Goal: Transaction & Acquisition: Purchase product/service

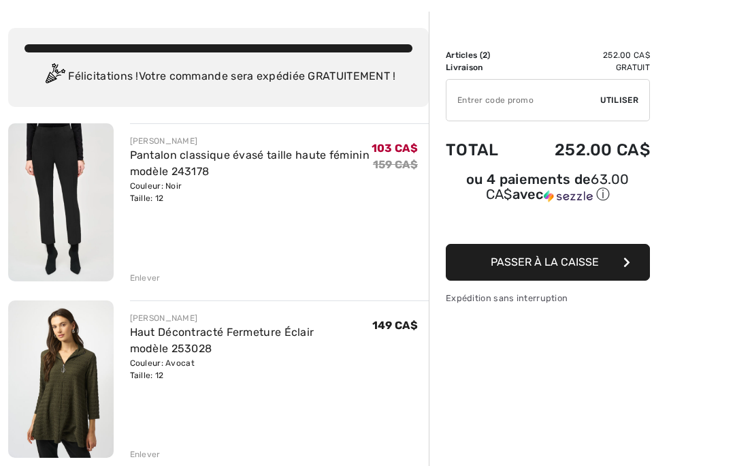
scroll to position [55, 0]
click at [214, 160] on link "Pantalon classique évasé taille haute féminin modèle 243178" at bounding box center [250, 162] width 240 height 29
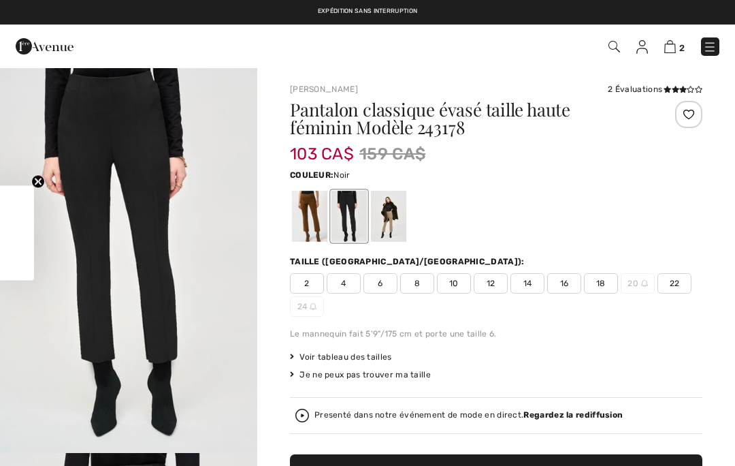
checkbox input "true"
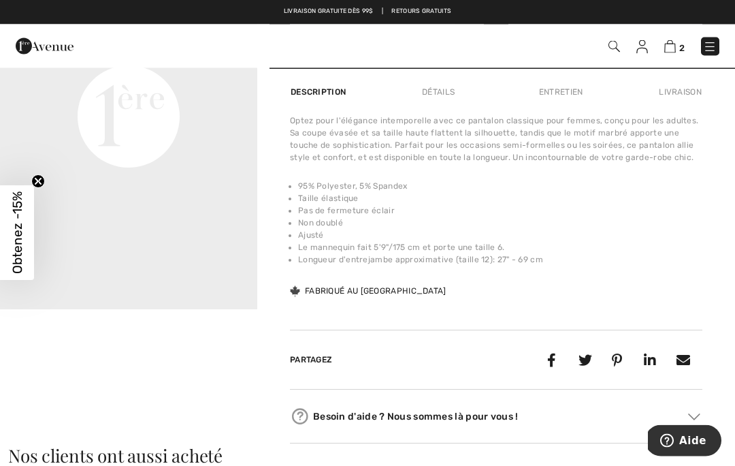
scroll to position [916, 0]
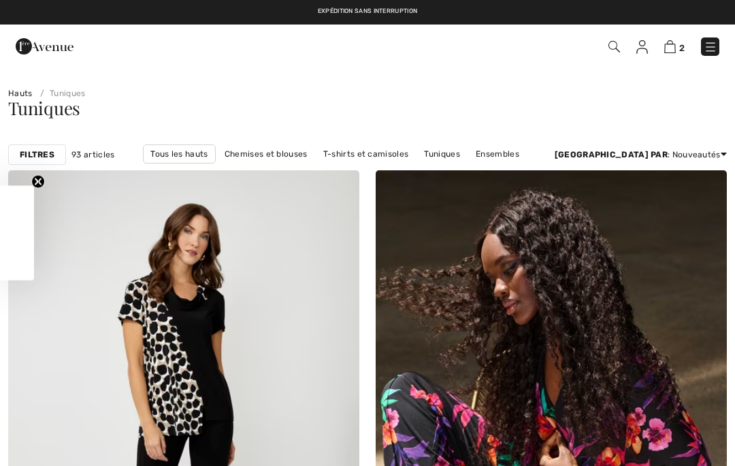
checkbox input "true"
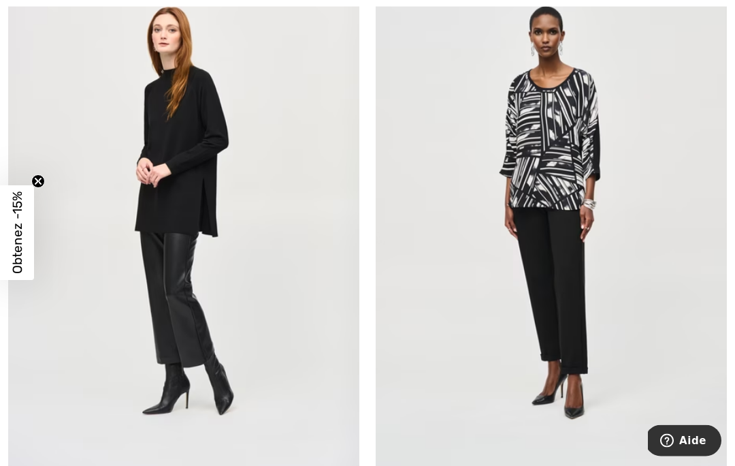
scroll to position [6304, 0]
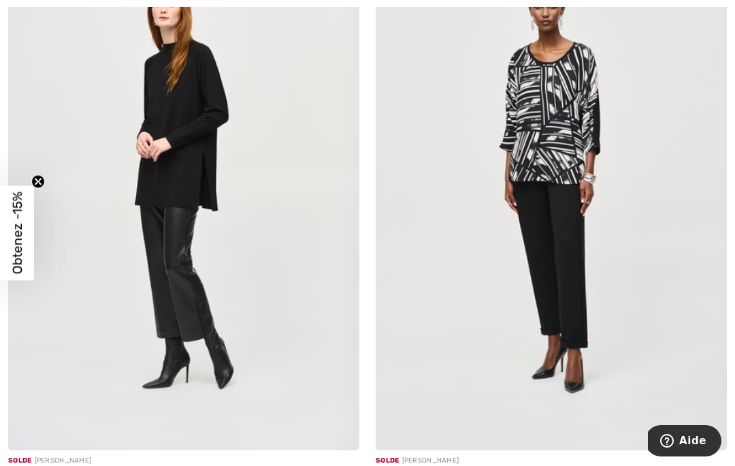
click at [336, 428] on img at bounding box center [339, 429] width 12 height 12
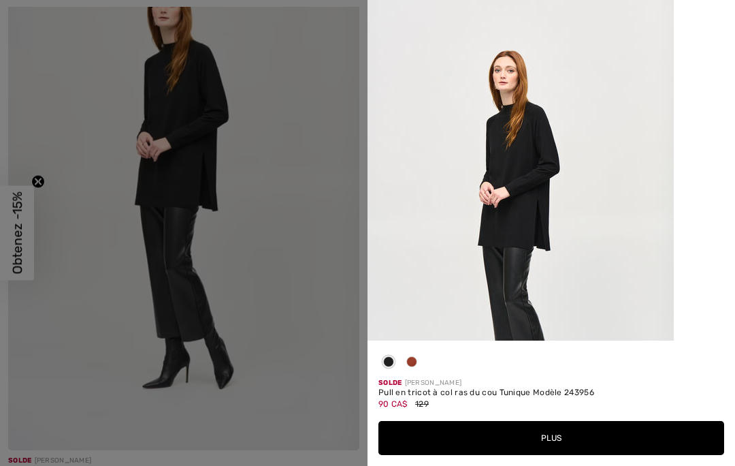
click at [572, 455] on button "Plus" at bounding box center [551, 438] width 346 height 34
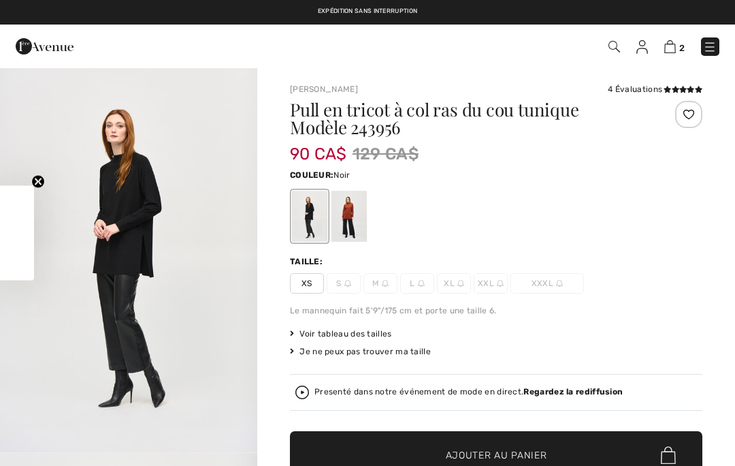
checkbox input "true"
click at [349, 221] on div at bounding box center [349, 216] width 35 height 51
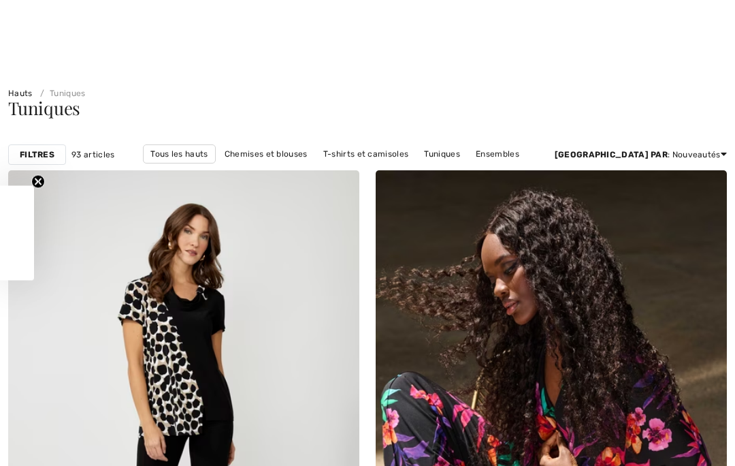
checkbox input "true"
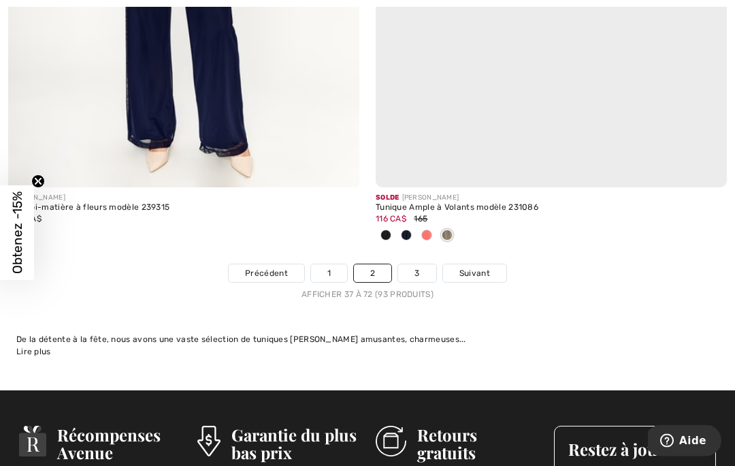
scroll to position [10895, 0]
click at [413, 270] on link "3" at bounding box center [416, 273] width 37 height 18
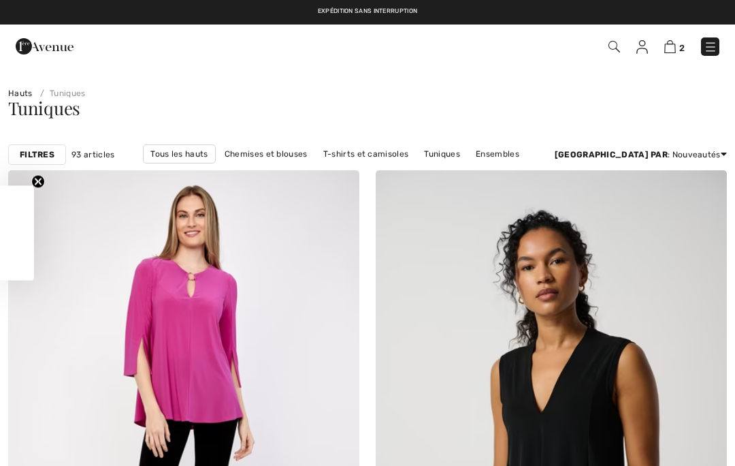
checkbox input "true"
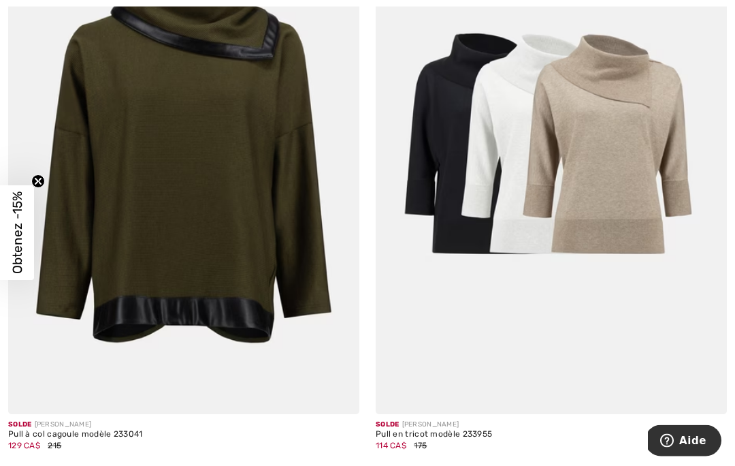
scroll to position [886, 0]
click at [336, 394] on img at bounding box center [339, 393] width 12 height 12
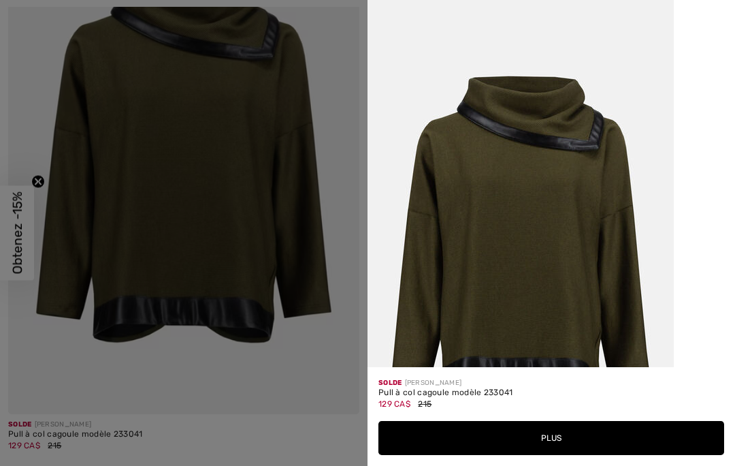
click at [601, 455] on button "Plus" at bounding box center [551, 438] width 346 height 34
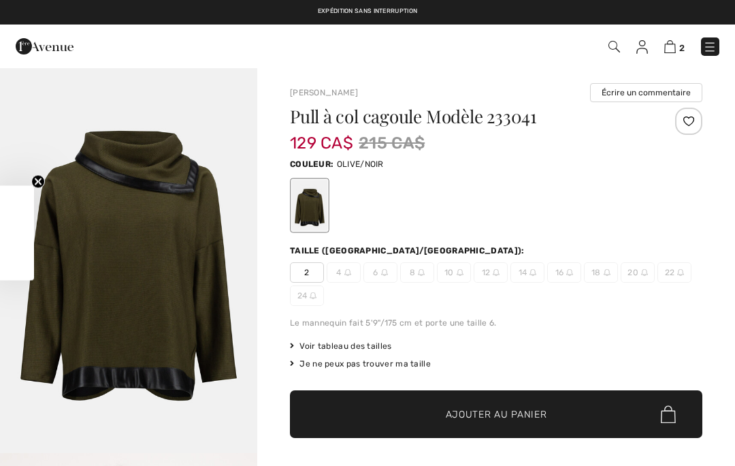
checkbox input "true"
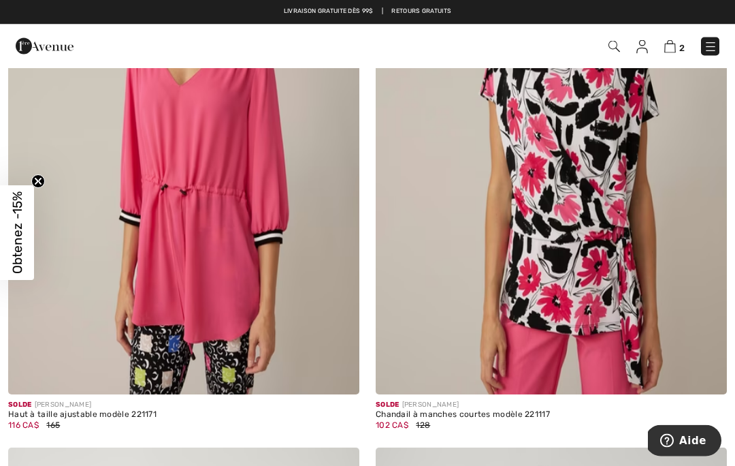
scroll to position [5132, 0]
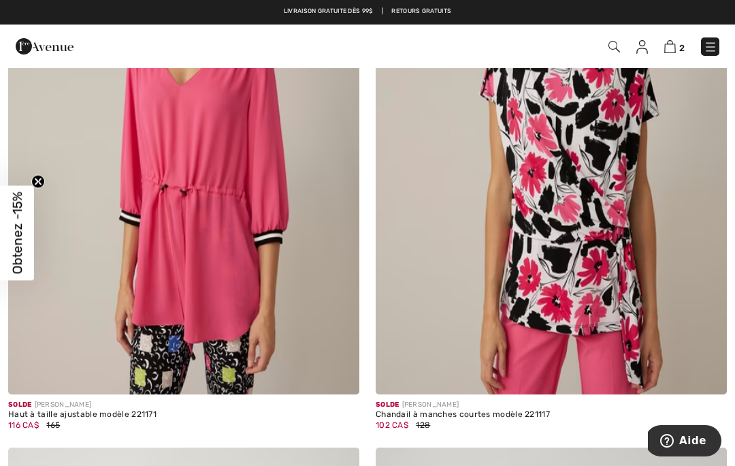
click at [703, 63] on div "2 Commander" at bounding box center [367, 47] width 735 height 44
click at [704, 59] on div "2 Commander" at bounding box center [518, 47] width 423 height 28
click at [711, 48] on img at bounding box center [711, 47] width 14 height 14
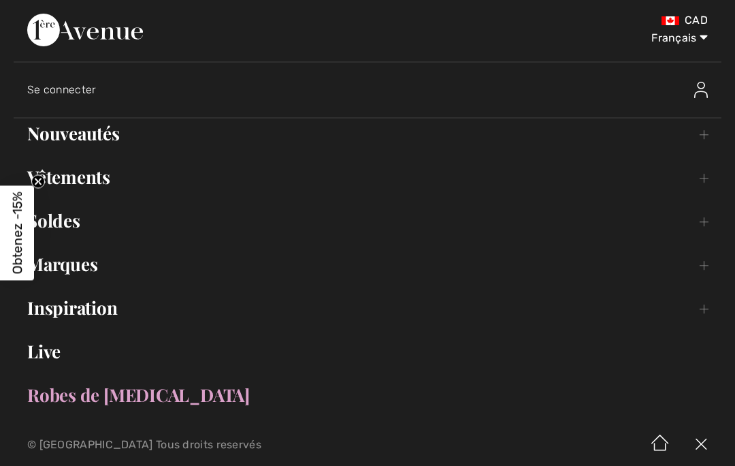
click at [698, 230] on link "Soldes Toggle submenu" at bounding box center [368, 221] width 708 height 30
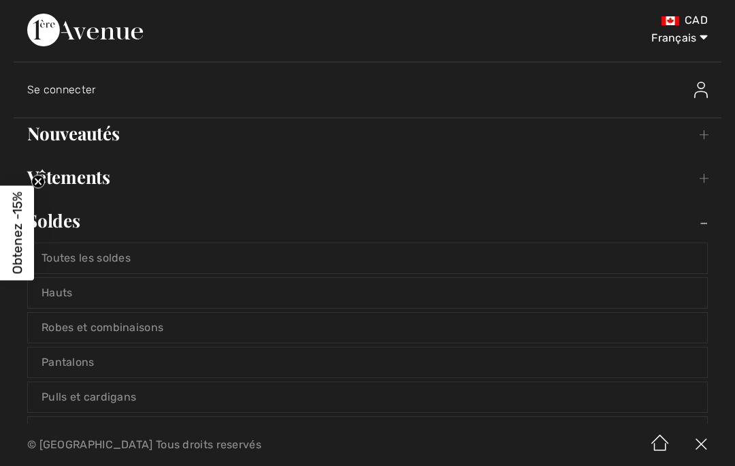
click at [658, 359] on link "Pantalons" at bounding box center [367, 362] width 679 height 30
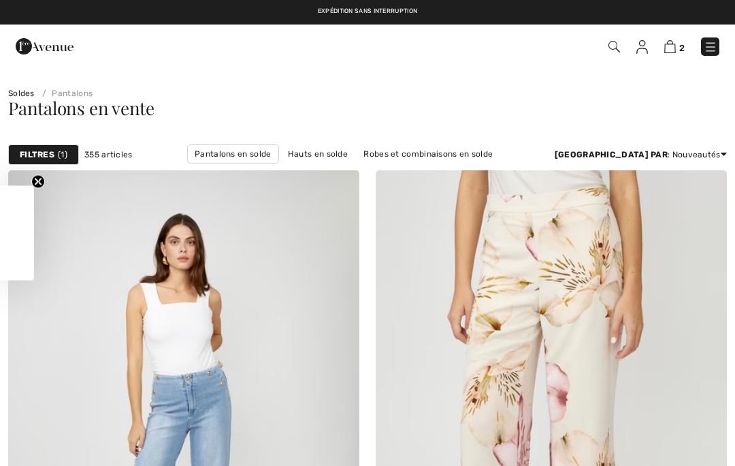
checkbox input "true"
click at [63, 154] on span "1" at bounding box center [63, 154] width 10 height 12
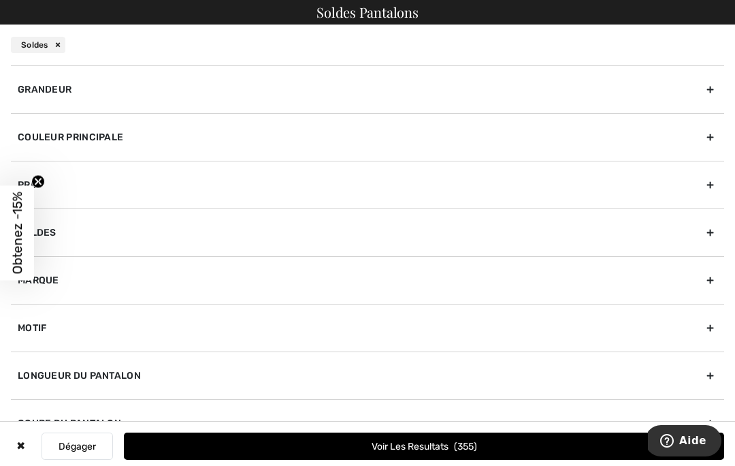
click at [114, 137] on div "Couleur Principale" at bounding box center [367, 137] width 713 height 48
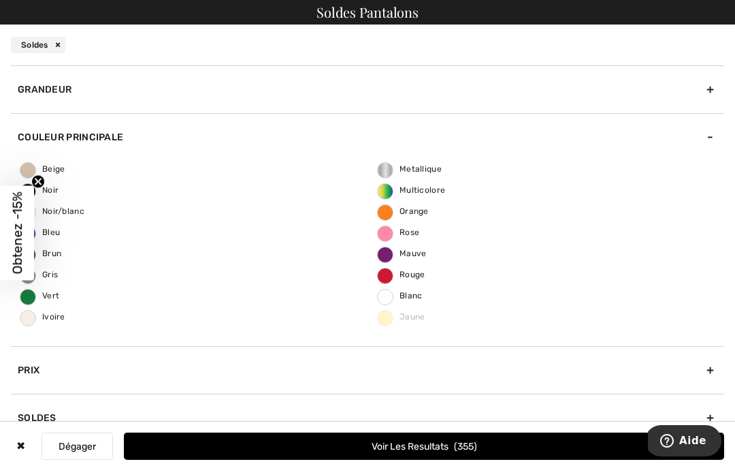
click at [37, 182] on icon "Close teaser" at bounding box center [37, 181] width 5 height 5
click at [29, 191] on span "Noir" at bounding box center [39, 190] width 38 height 10
click at [0, 0] on input "Noir" at bounding box center [0, 0] width 0 height 0
click at [477, 443] on span "126" at bounding box center [466, 446] width 22 height 12
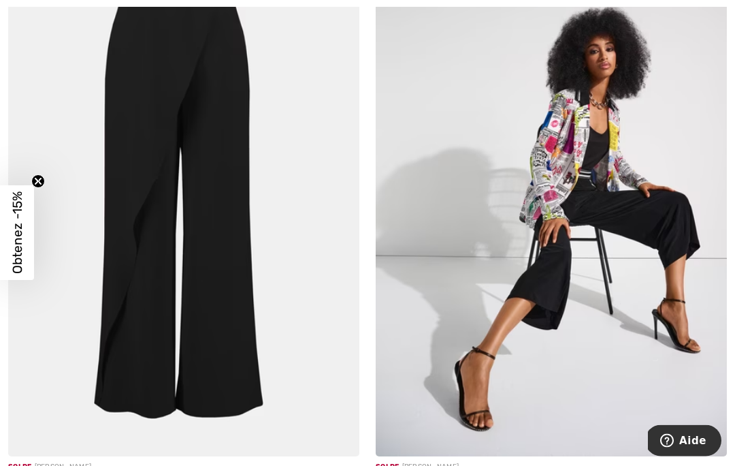
scroll to position [2653, 0]
click at [340, 436] on img at bounding box center [339, 436] width 12 height 12
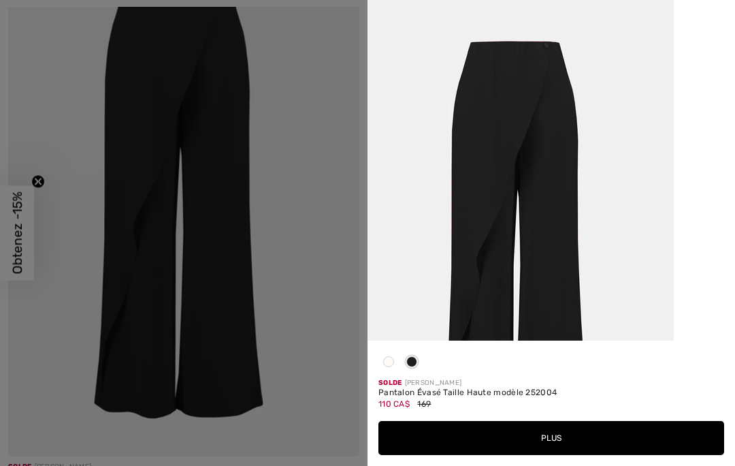
click at [545, 455] on button "Plus" at bounding box center [551, 438] width 346 height 34
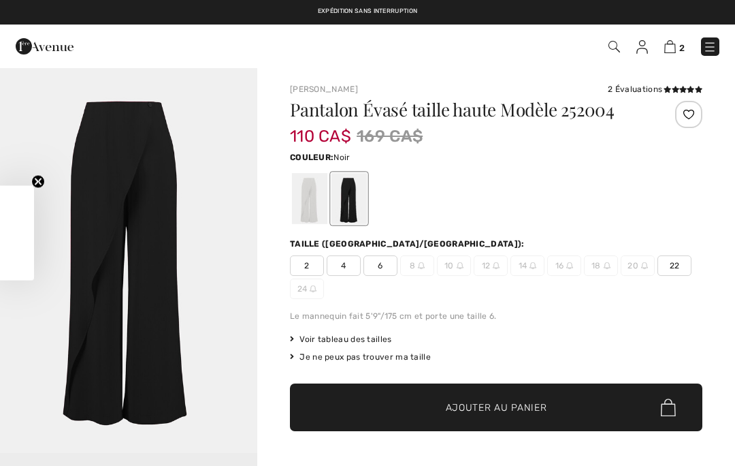
checkbox input "true"
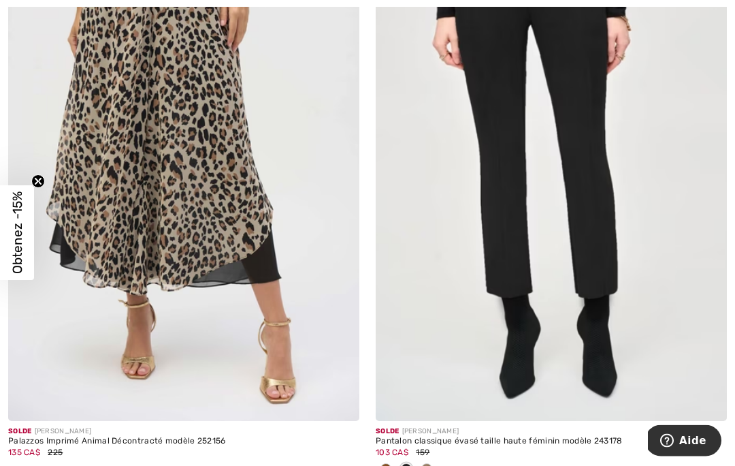
scroll to position [4011, 0]
click at [705, 403] on img at bounding box center [706, 400] width 12 height 12
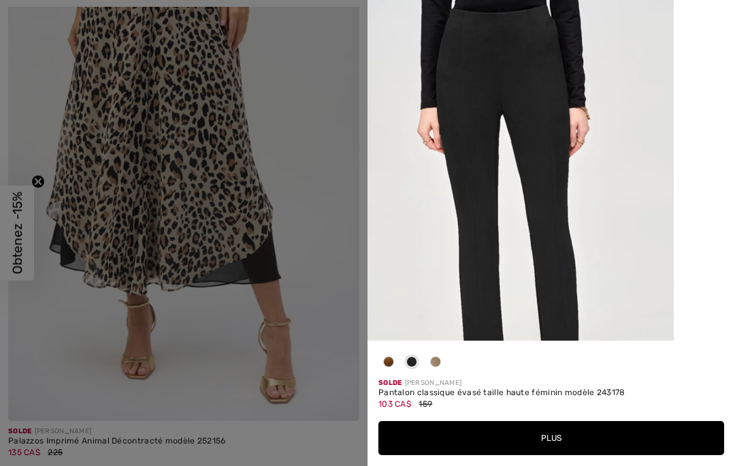
click at [600, 455] on button "Plus" at bounding box center [551, 438] width 346 height 34
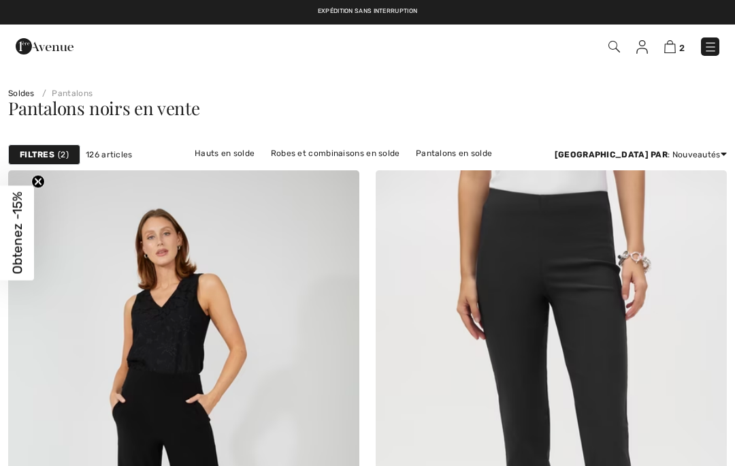
checkbox input "true"
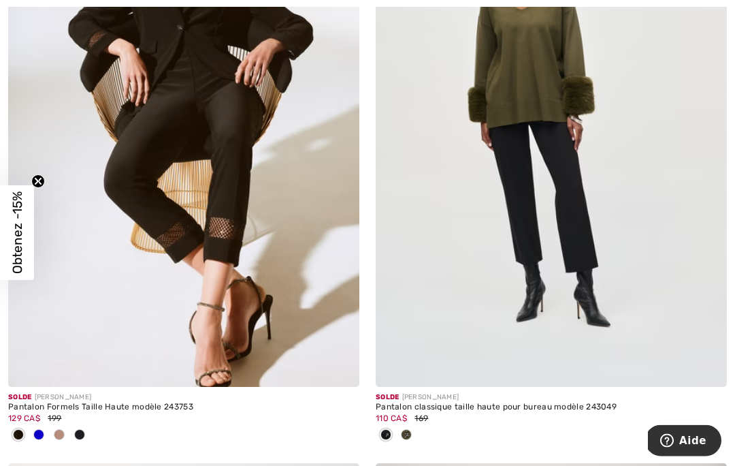
scroll to position [4648, 0]
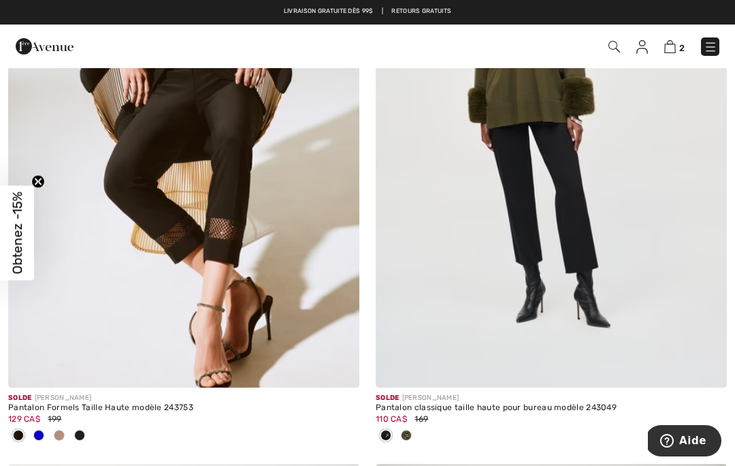
click at [705, 372] on span at bounding box center [706, 366] width 27 height 27
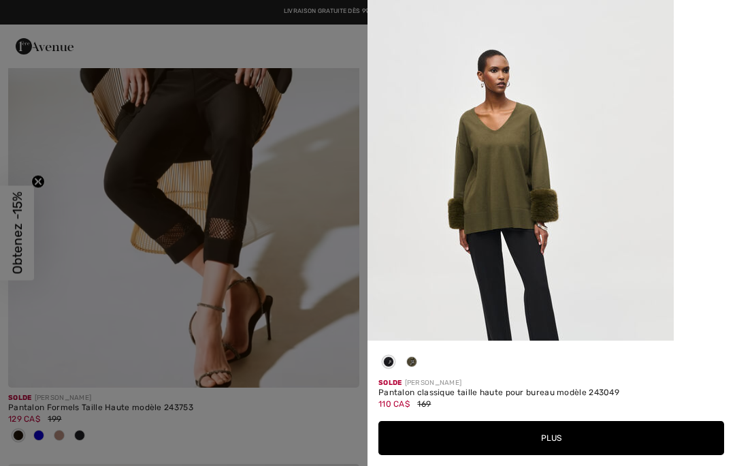
click at [591, 455] on button "Plus" at bounding box center [551, 438] width 346 height 34
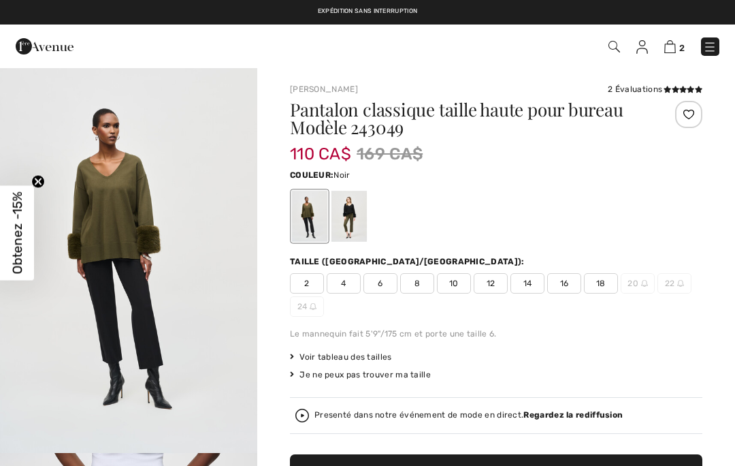
checkbox input "true"
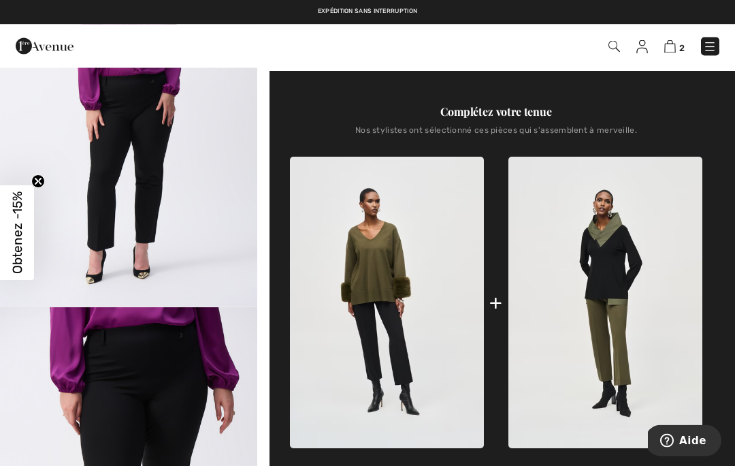
scroll to position [469, 0]
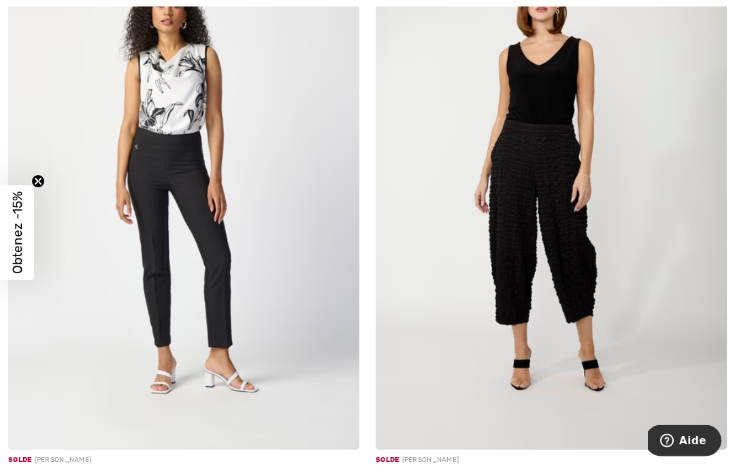
scroll to position [5189, 0]
click at [339, 424] on img at bounding box center [339, 429] width 12 height 12
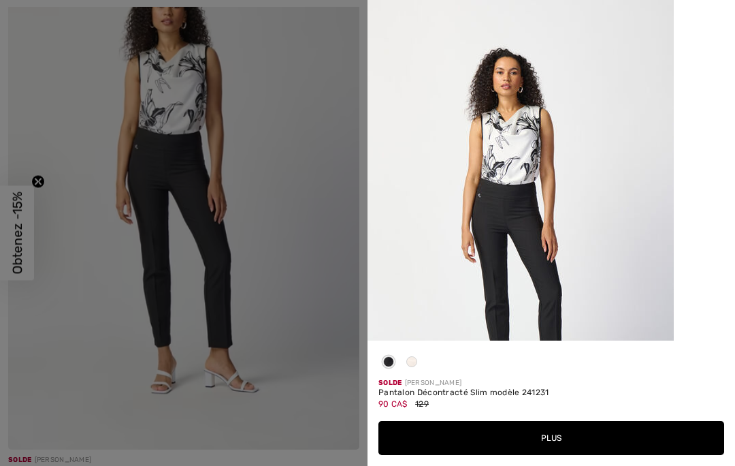
click at [609, 455] on button "Plus" at bounding box center [551, 438] width 346 height 34
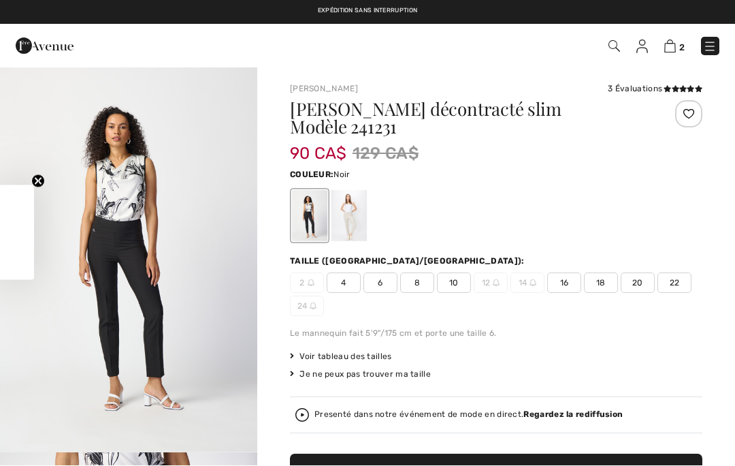
checkbox input "true"
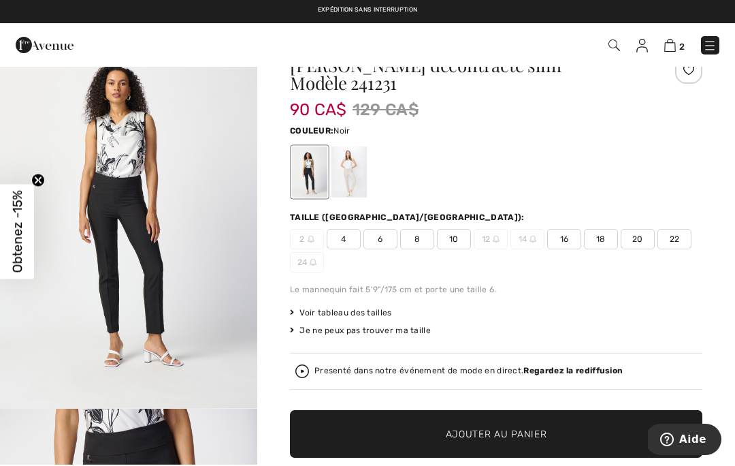
scroll to position [45, 0]
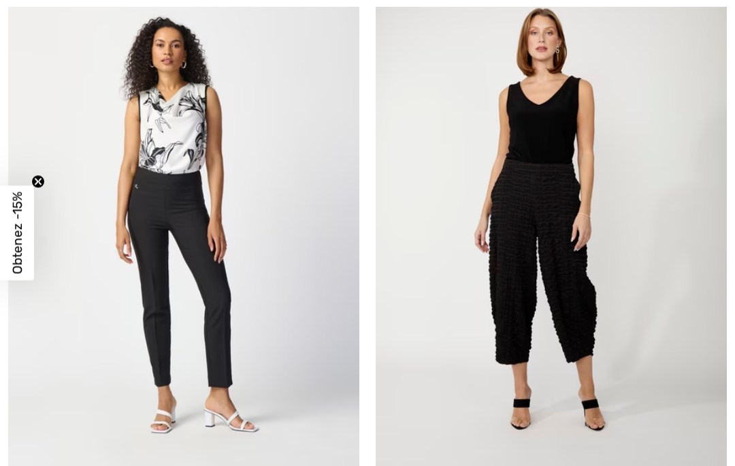
checkbox input "true"
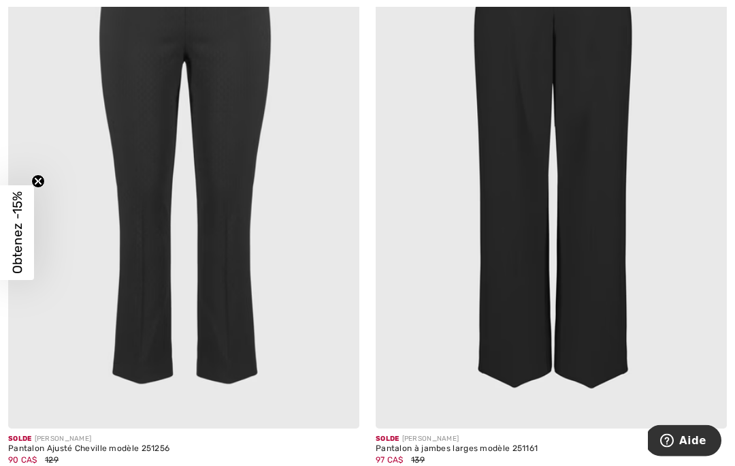
scroll to position [7019, 0]
click at [344, 402] on img at bounding box center [339, 408] width 12 height 12
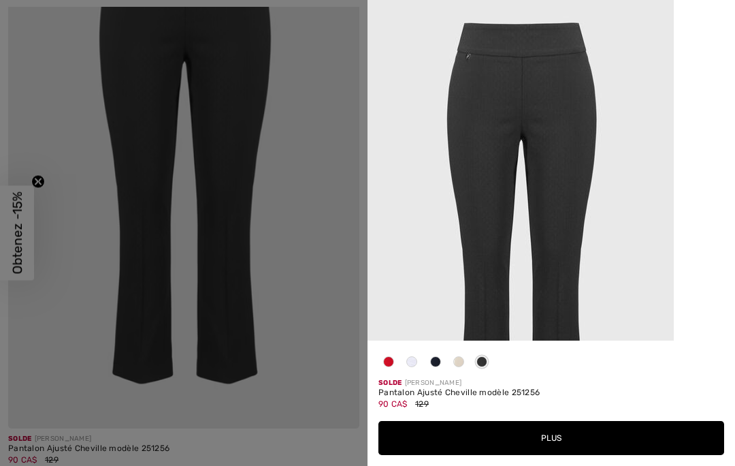
click at [568, 455] on button "Plus" at bounding box center [551, 438] width 346 height 34
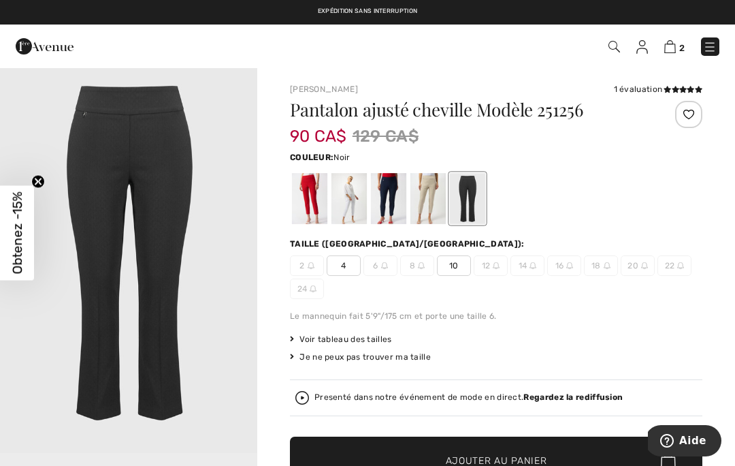
click at [466, 202] on div at bounding box center [467, 198] width 35 height 51
click at [471, 208] on div at bounding box center [467, 198] width 35 height 51
click at [430, 207] on div at bounding box center [427, 198] width 35 height 51
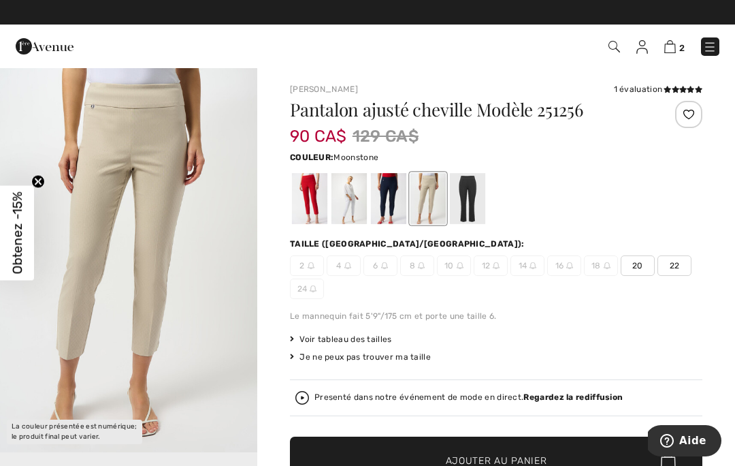
click at [393, 207] on div at bounding box center [388, 198] width 35 height 51
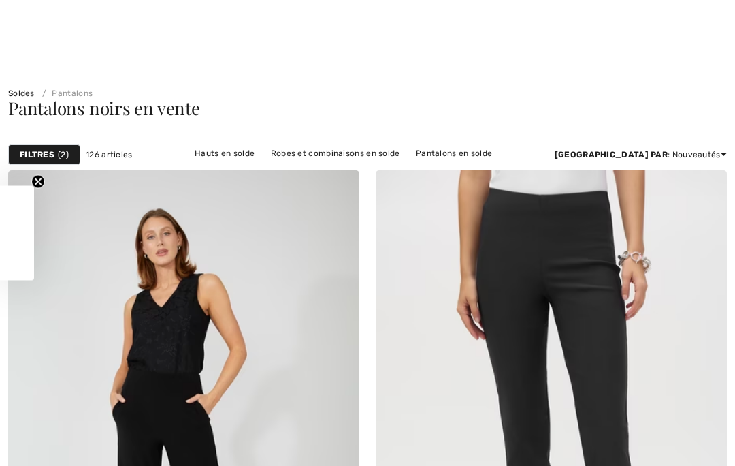
checkbox input "true"
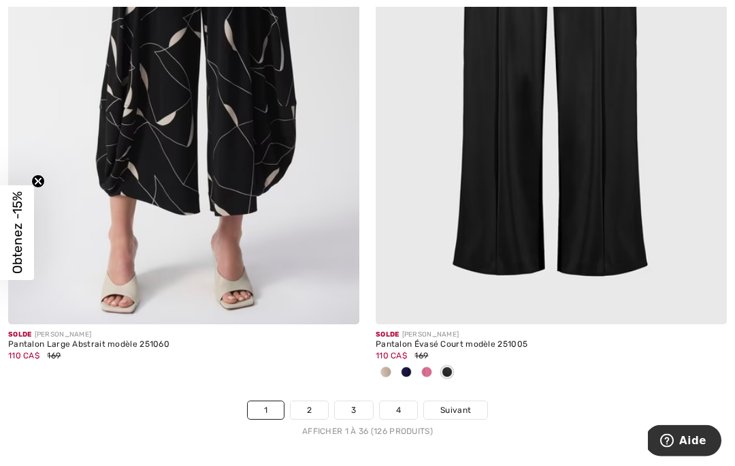
scroll to position [10848, 0]
click at [310, 401] on link "2" at bounding box center [309, 410] width 37 height 18
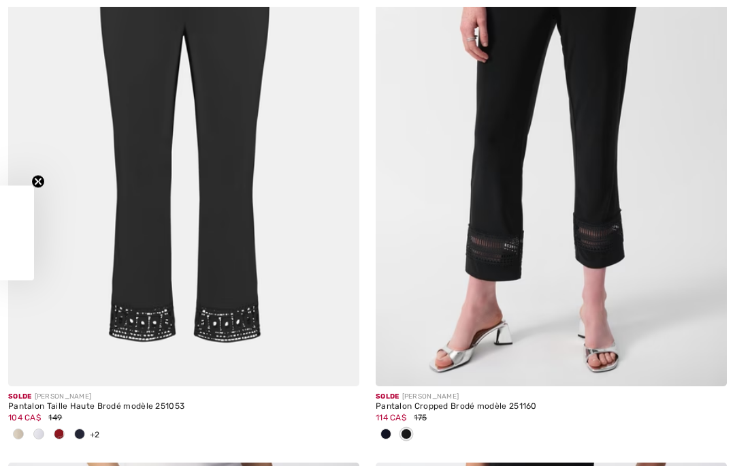
checkbox input "true"
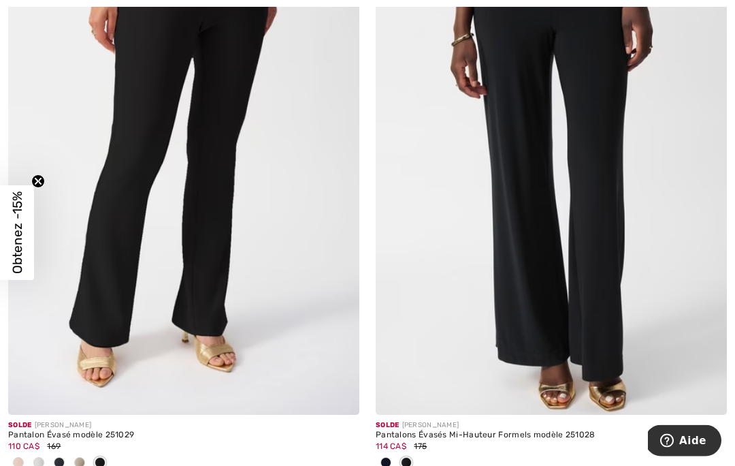
scroll to position [2099, 0]
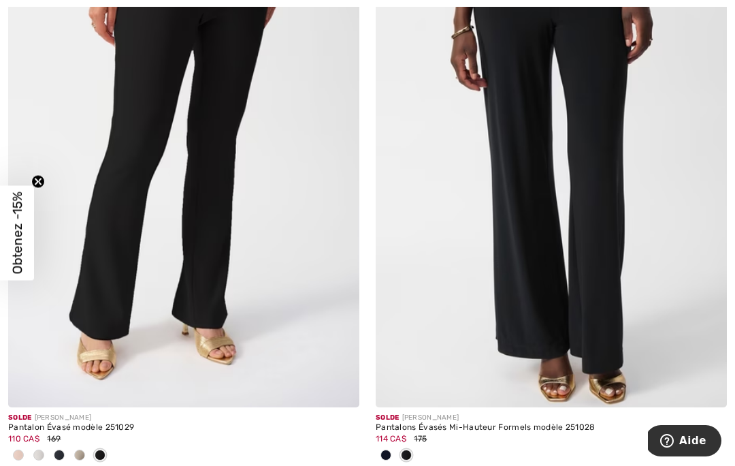
click at [339, 389] on img at bounding box center [339, 387] width 12 height 12
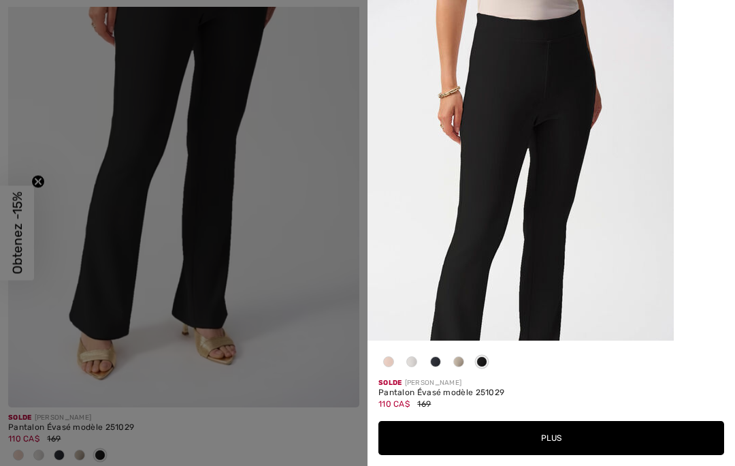
click at [591, 455] on button "Plus" at bounding box center [551, 438] width 346 height 34
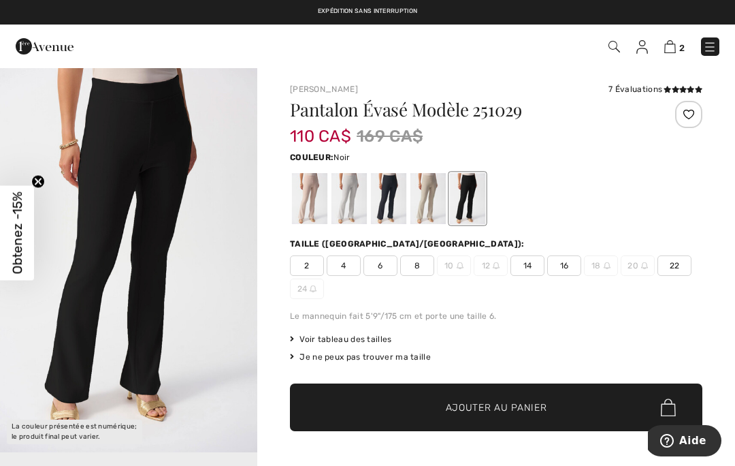
click at [382, 187] on div at bounding box center [388, 198] width 35 height 51
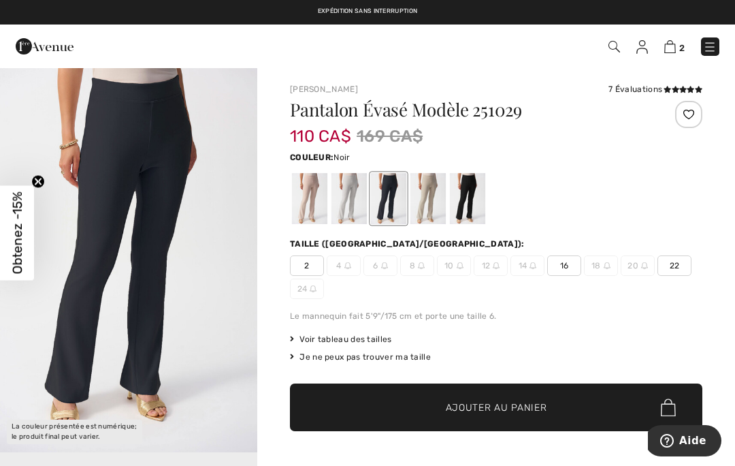
click at [459, 203] on div at bounding box center [467, 198] width 35 height 51
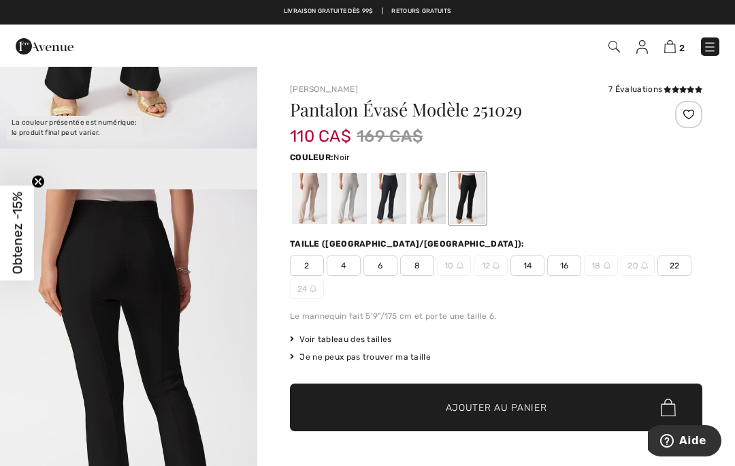
scroll to position [272, 0]
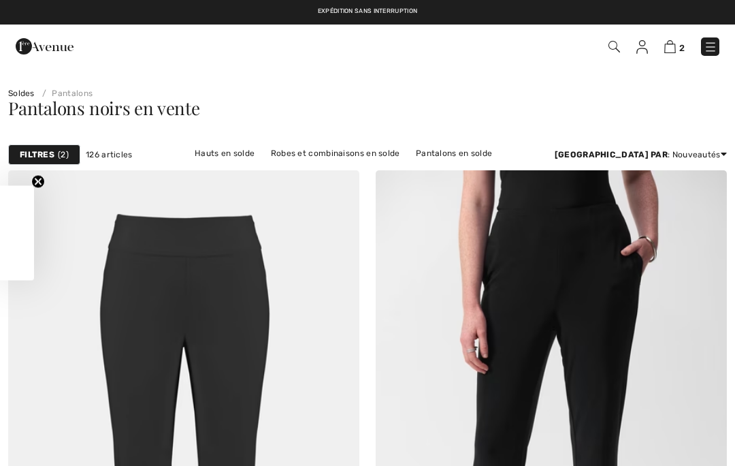
checkbox input "true"
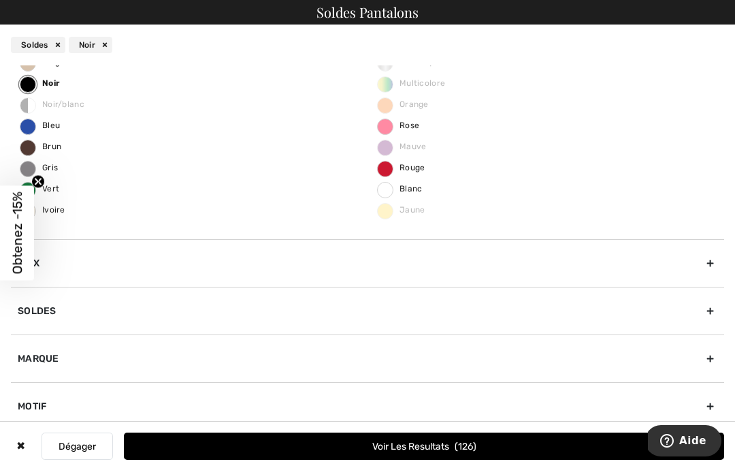
scroll to position [84, 0]
click at [40, 188] on circle "Close teaser" at bounding box center [38, 181] width 13 height 13
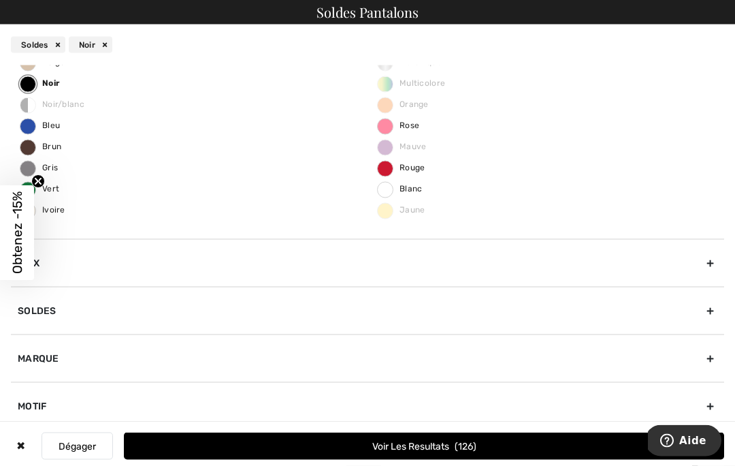
scroll to position [296, 0]
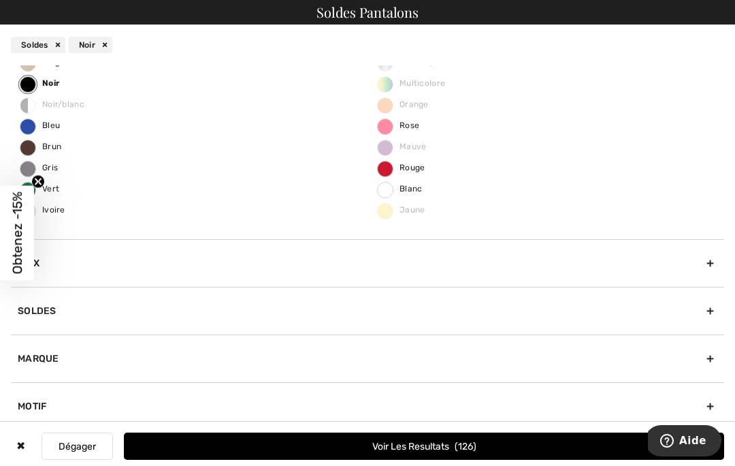
click at [704, 458] on div "Longueur du pantalon" at bounding box center [367, 454] width 713 height 48
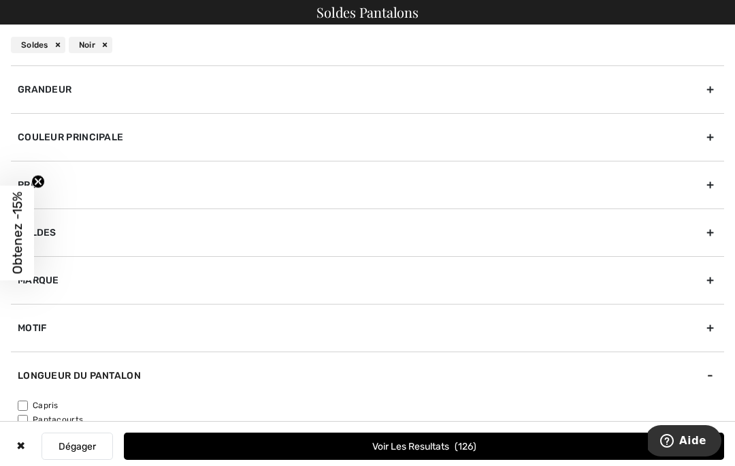
scroll to position [502, 0]
click at [28, 432] on input"] "Pantalons Longs" at bounding box center [23, 434] width 10 height 10
checkbox input"] "true"
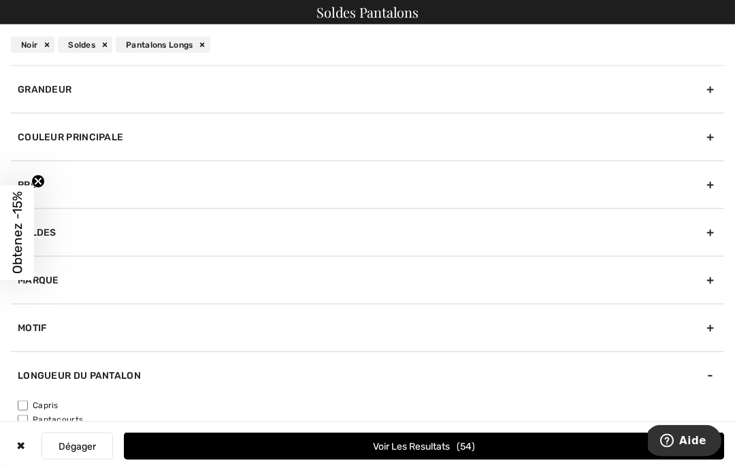
scroll to position [1197, 0]
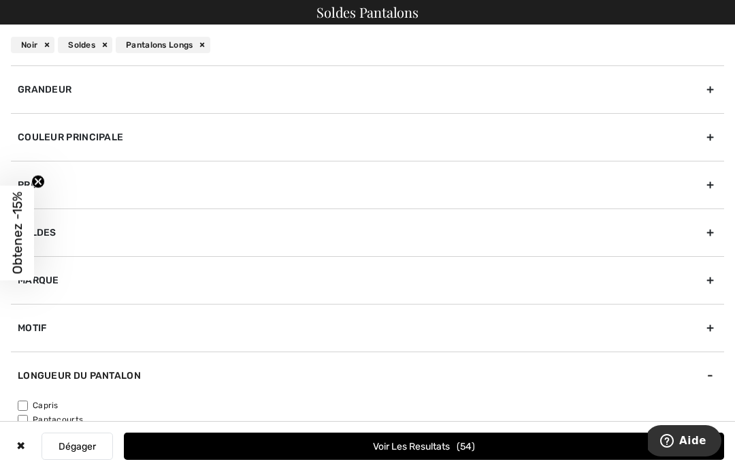
click at [452, 460] on button "Voir les resultats 54" at bounding box center [424, 445] width 600 height 27
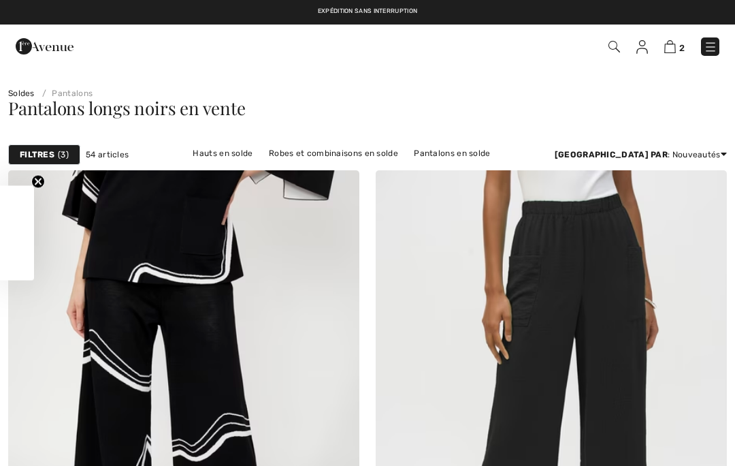
checkbox input "true"
click at [58, 160] on span "3" at bounding box center [63, 154] width 11 height 12
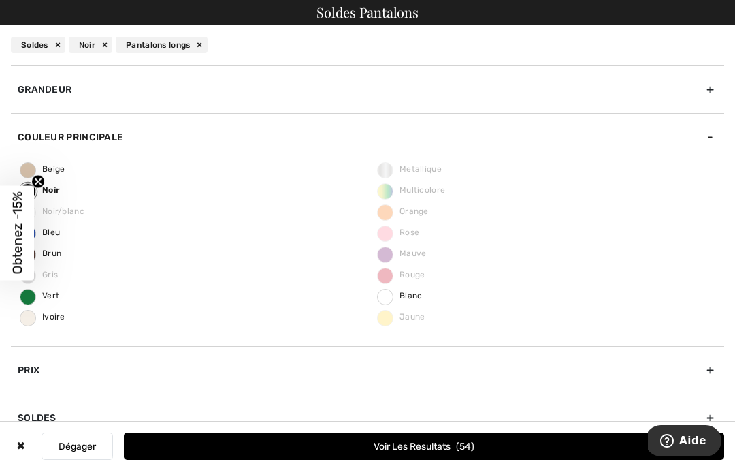
click at [700, 143] on div "Couleur Principale" at bounding box center [367, 137] width 713 height 48
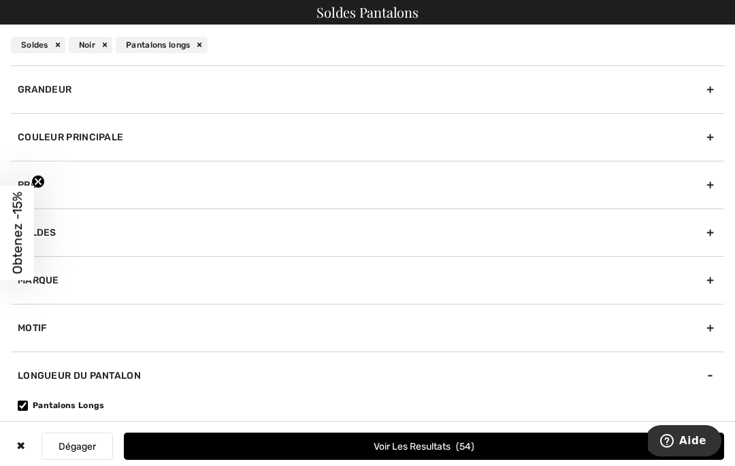
click at [710, 377] on div "Longueur du pantalon" at bounding box center [367, 375] width 713 height 48
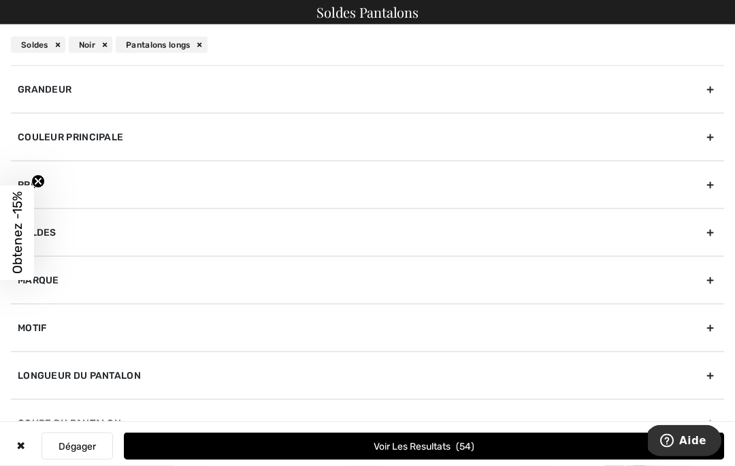
scroll to position [37, 0]
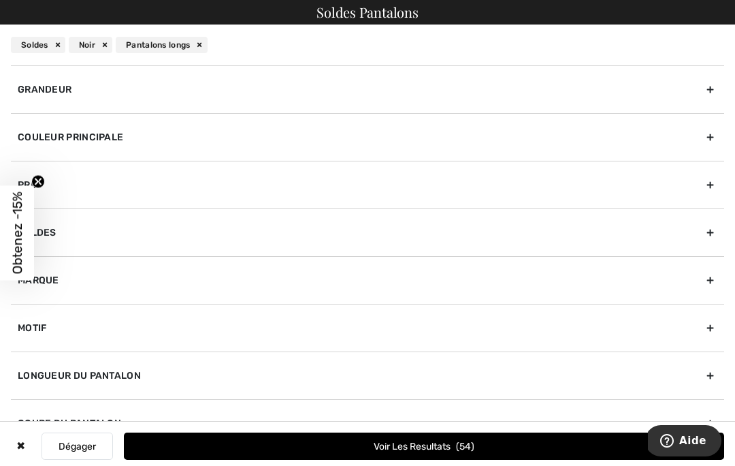
click at [707, 233] on div "Soldes" at bounding box center [367, 232] width 713 height 48
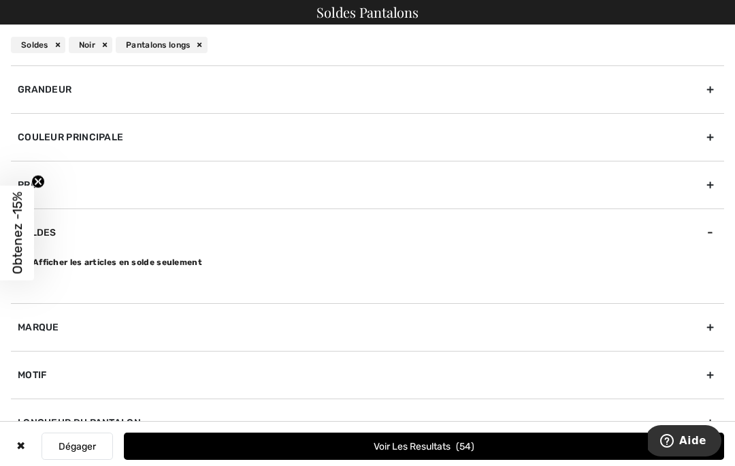
click at [696, 191] on div "Prix" at bounding box center [367, 185] width 713 height 48
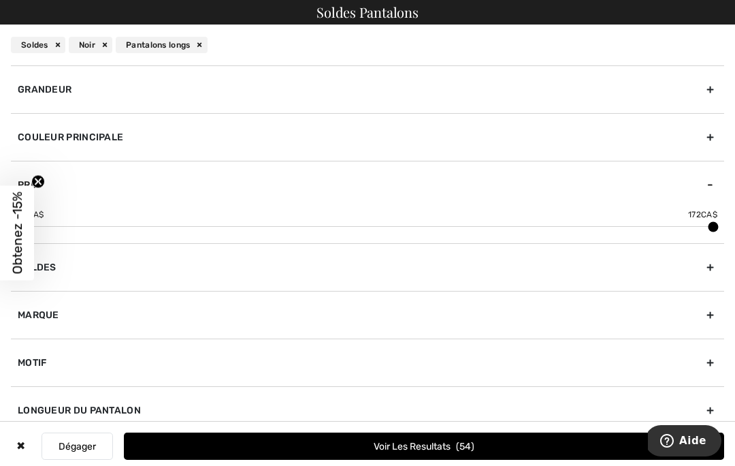
click at [697, 143] on div "Couleur Principale" at bounding box center [367, 137] width 713 height 48
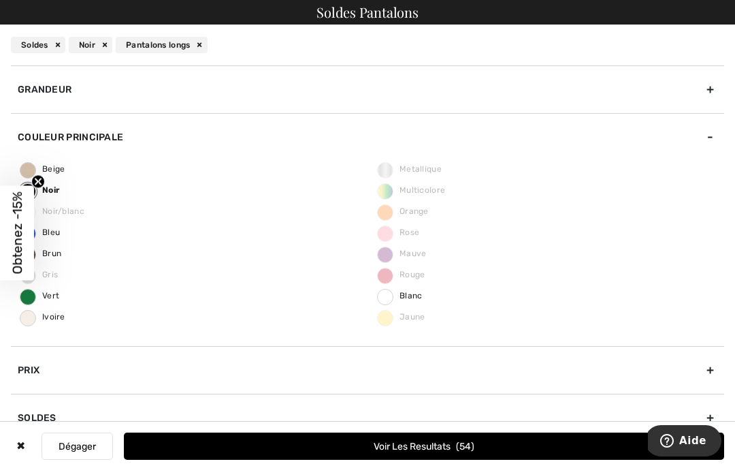
click at [698, 94] on div "Grandeur" at bounding box center [367, 89] width 713 height 48
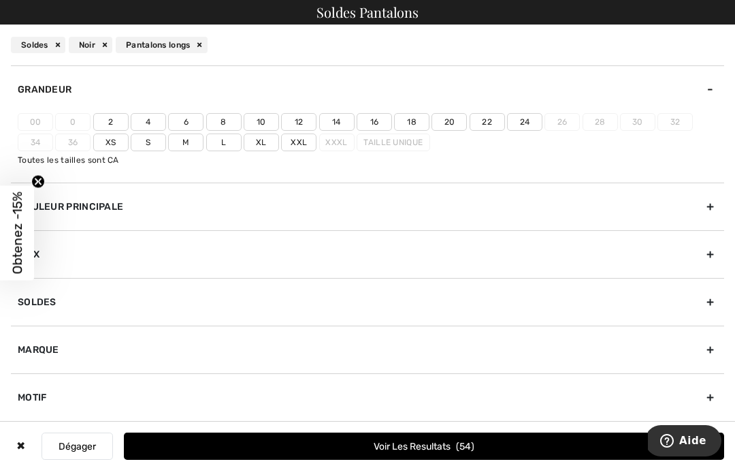
click at [301, 121] on label "12" at bounding box center [298, 122] width 35 height 18
click at [0, 0] on input"] "12" at bounding box center [0, 0] width 0 height 0
click at [467, 453] on button "Voir les resultats 10" at bounding box center [424, 445] width 600 height 27
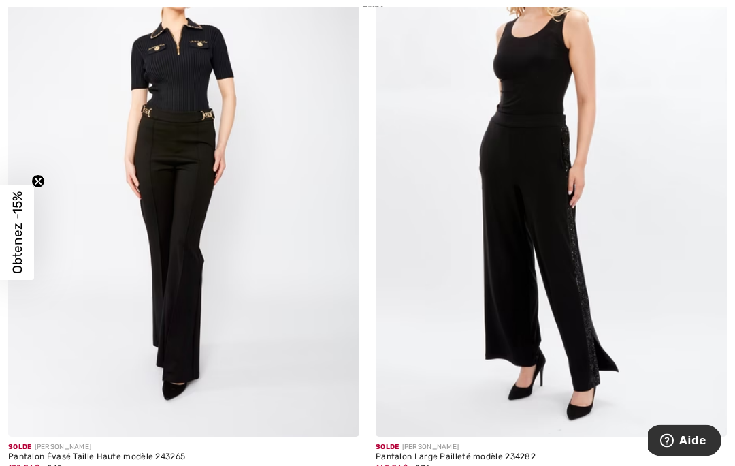
scroll to position [2673, 0]
click at [338, 419] on img at bounding box center [339, 416] width 12 height 12
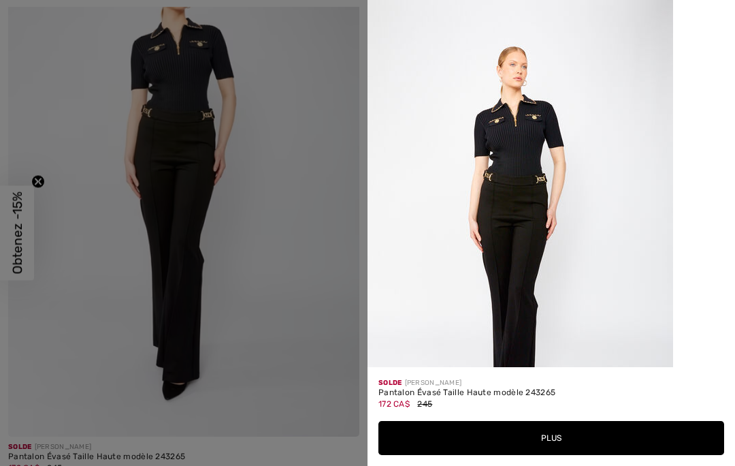
click at [637, 455] on button "Plus" at bounding box center [551, 438] width 346 height 34
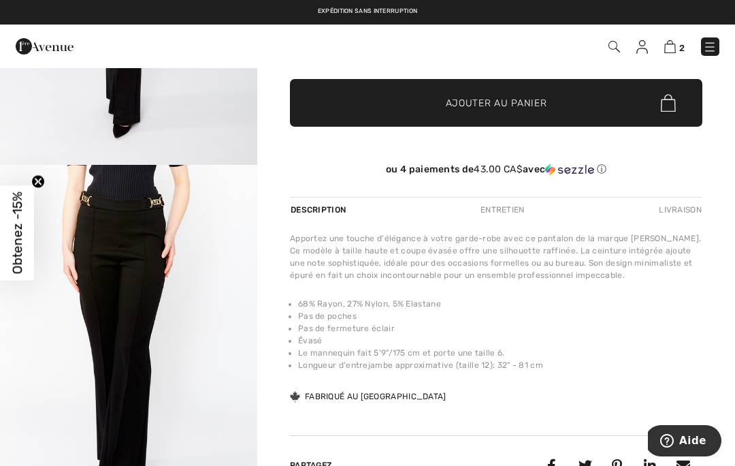
scroll to position [280, 0]
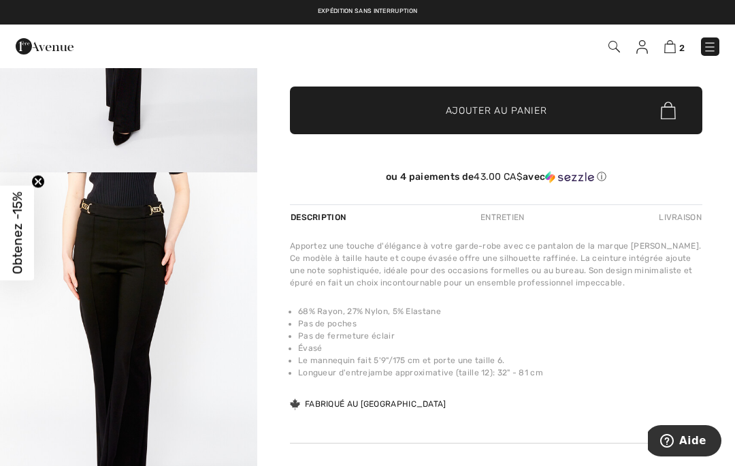
click at [190, 391] on img "2 / 4" at bounding box center [128, 365] width 257 height 386
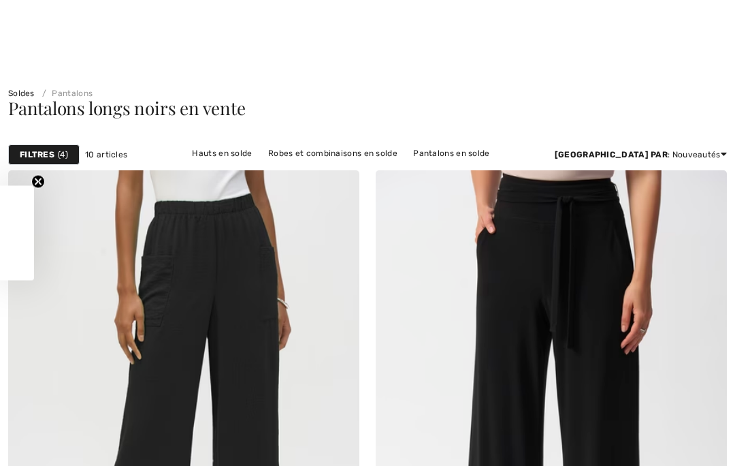
checkbox input "true"
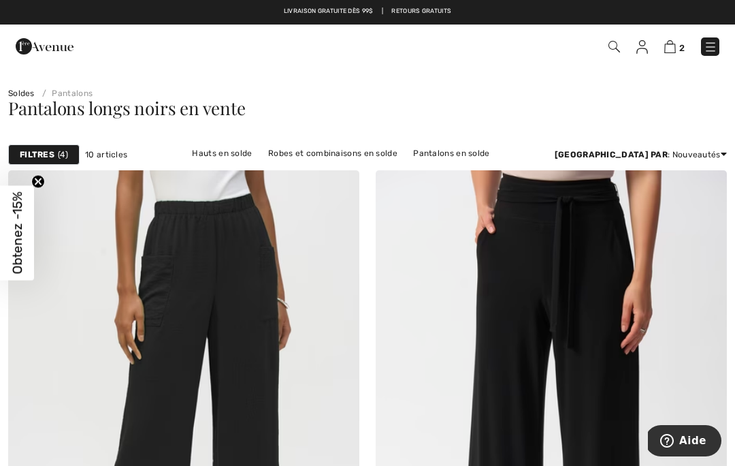
click at [710, 48] on img at bounding box center [711, 47] width 14 height 14
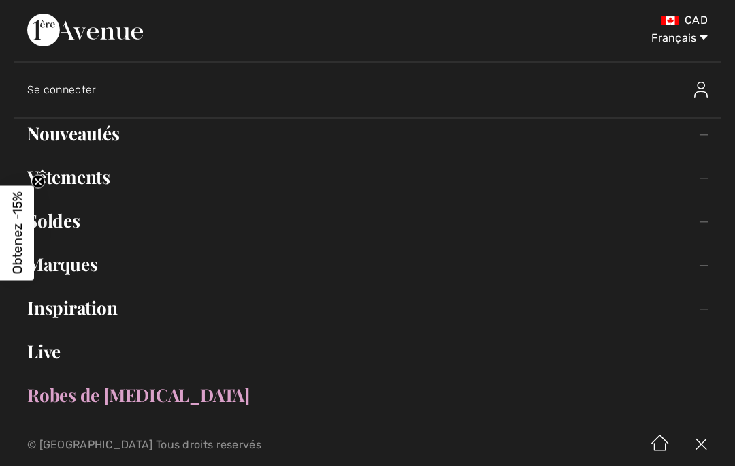
click at [174, 179] on link "Vêtements Toggle submenu" at bounding box center [368, 177] width 708 height 30
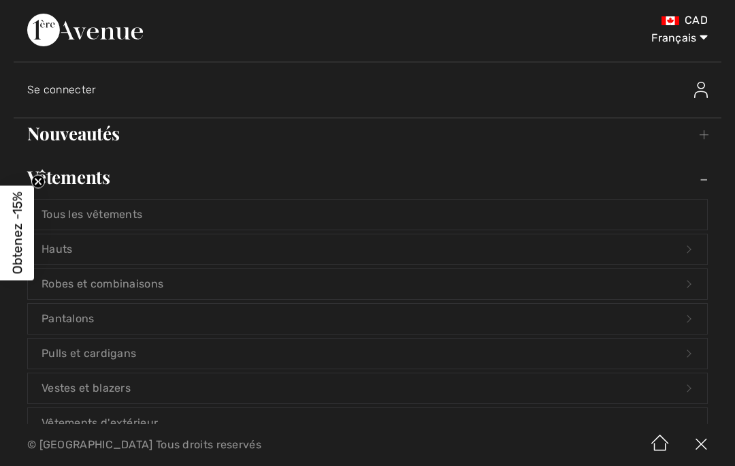
click at [88, 324] on link "Pantalons Open submenu" at bounding box center [367, 319] width 679 height 30
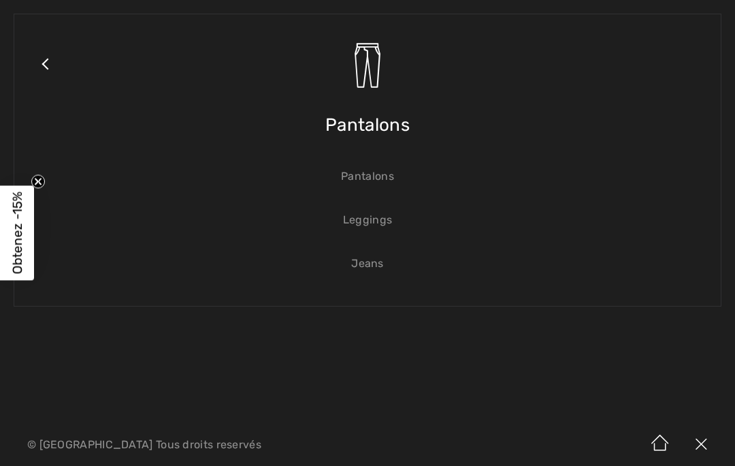
click at [381, 176] on link "Pantalons" at bounding box center [367, 176] width 679 height 30
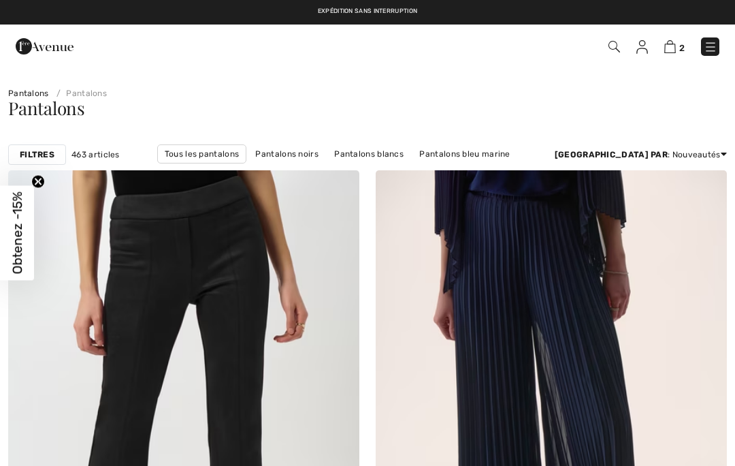
click at [50, 159] on strong "Filtres" at bounding box center [37, 154] width 35 height 12
checkbox input "true"
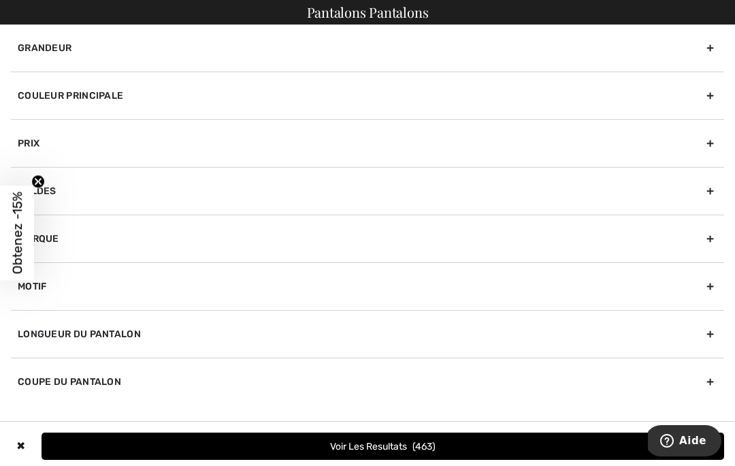
click at [71, 47] on div "Grandeur" at bounding box center [367, 48] width 713 height 47
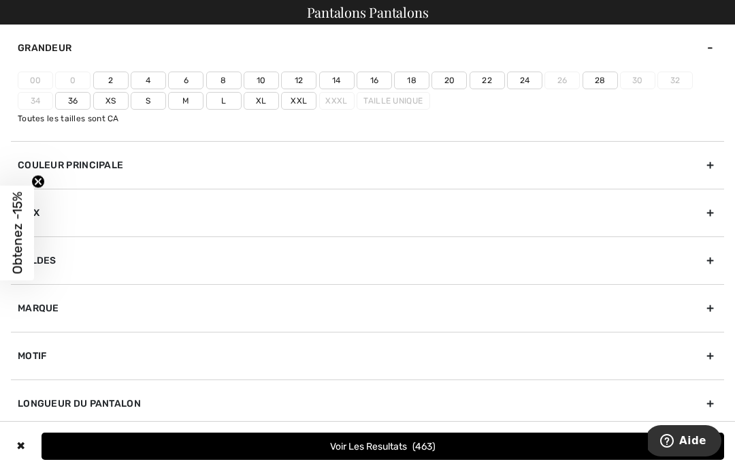
click at [299, 80] on label "12" at bounding box center [298, 80] width 35 height 18
click at [0, 0] on input"] "12" at bounding box center [0, 0] width 0 height 0
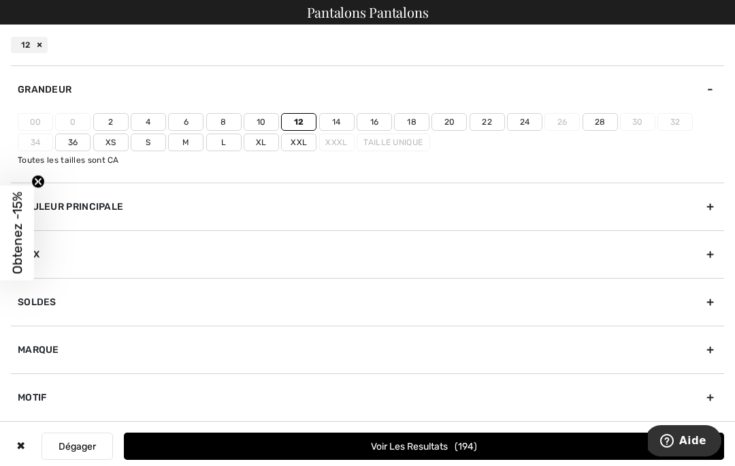
click at [122, 205] on div "Couleur Principale" at bounding box center [367, 206] width 713 height 48
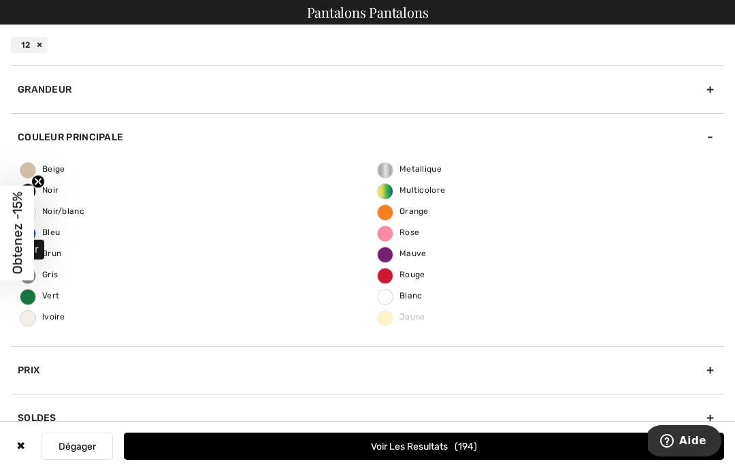
click at [53, 189] on span "Noir" at bounding box center [39, 190] width 38 height 10
click at [0, 0] on input "Noir" at bounding box center [0, 0] width 0 height 0
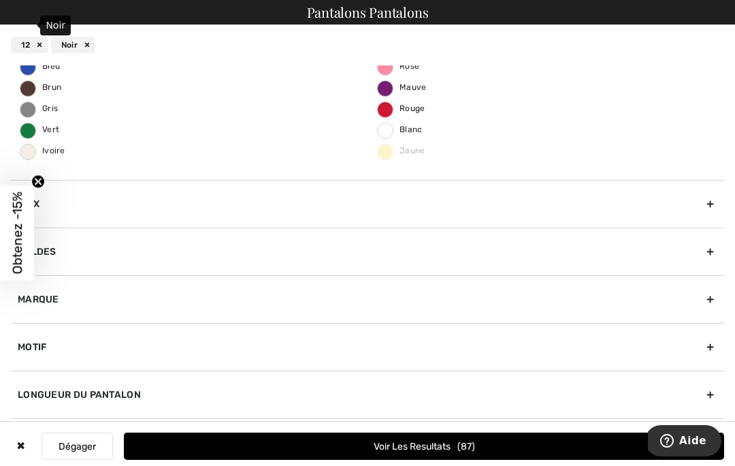
scroll to position [166, 0]
click at [699, 396] on div "Longueur du pantalon" at bounding box center [367, 394] width 713 height 48
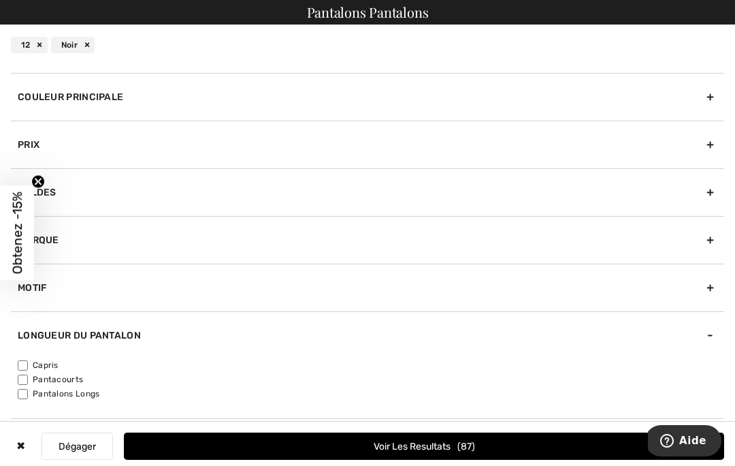
scroll to position [40, 0]
click at [25, 396] on input"] "Pantalons Longs" at bounding box center [23, 394] width 10 height 10
checkbox input"] "true"
click at [343, 452] on button "Voir les resultats 50" at bounding box center [424, 445] width 600 height 27
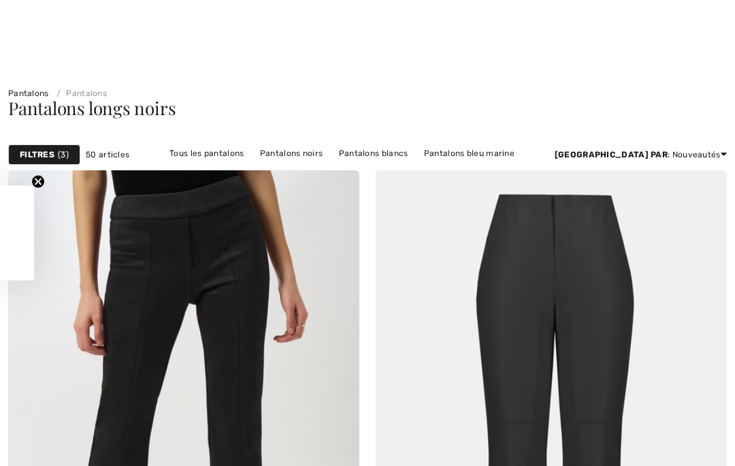
checkbox input "true"
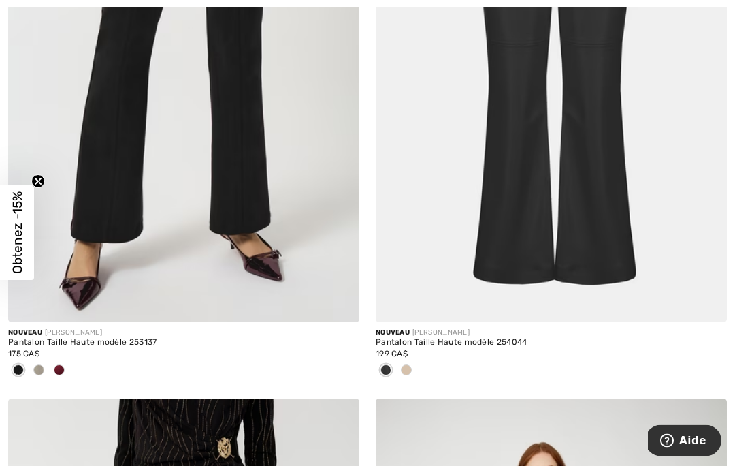
scroll to position [375, 0]
click at [339, 306] on img at bounding box center [339, 301] width 12 height 12
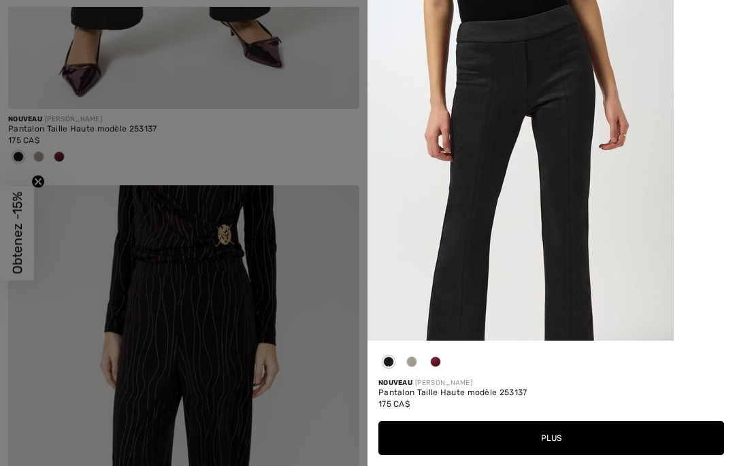
scroll to position [611, 0]
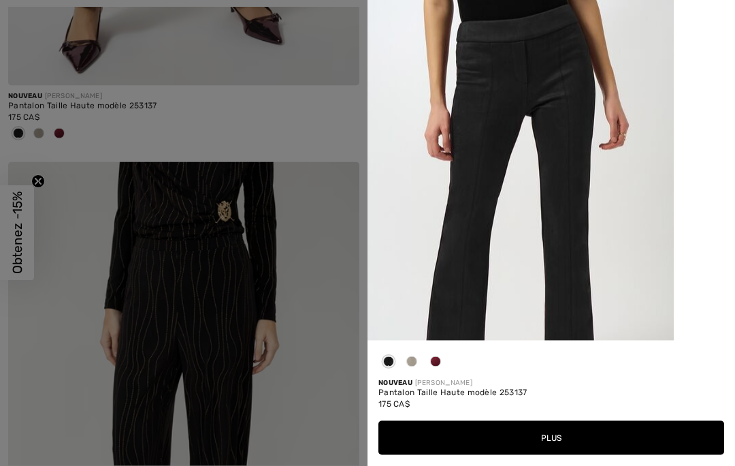
click at [619, 455] on button "Plus" at bounding box center [551, 438] width 346 height 34
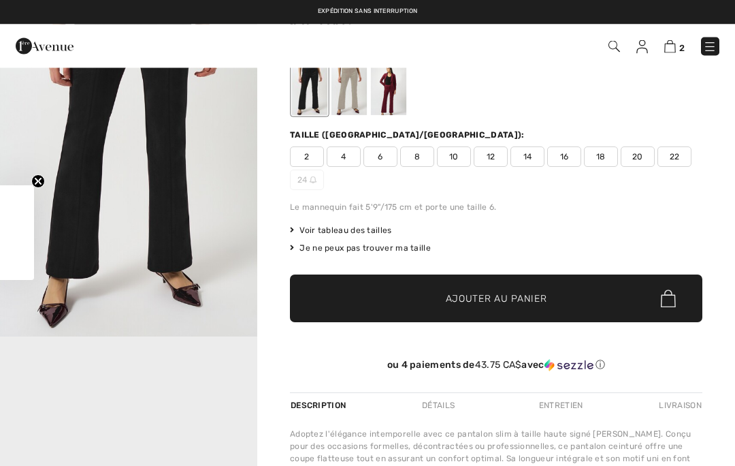
checkbox input "true"
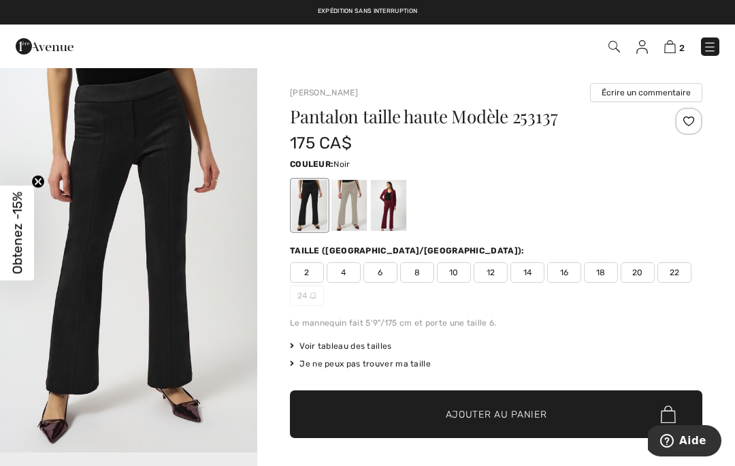
click at [489, 280] on span "12" at bounding box center [491, 272] width 34 height 20
click at [501, 413] on span "Ajouter au panier" at bounding box center [496, 414] width 101 height 14
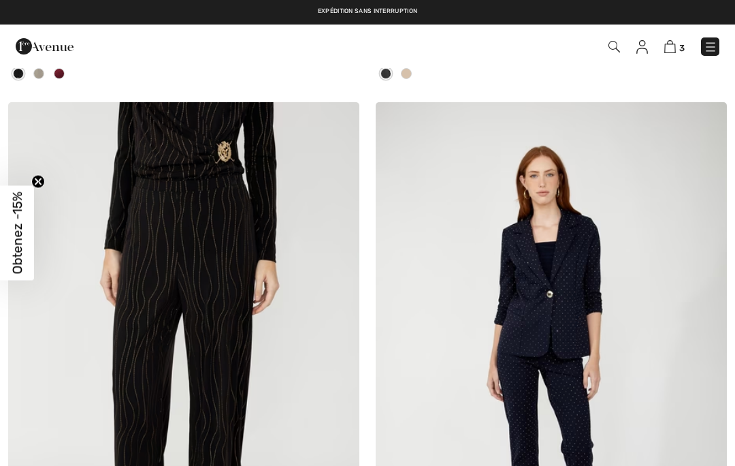
scroll to position [671, 0]
click at [702, 54] on link at bounding box center [710, 46] width 18 height 18
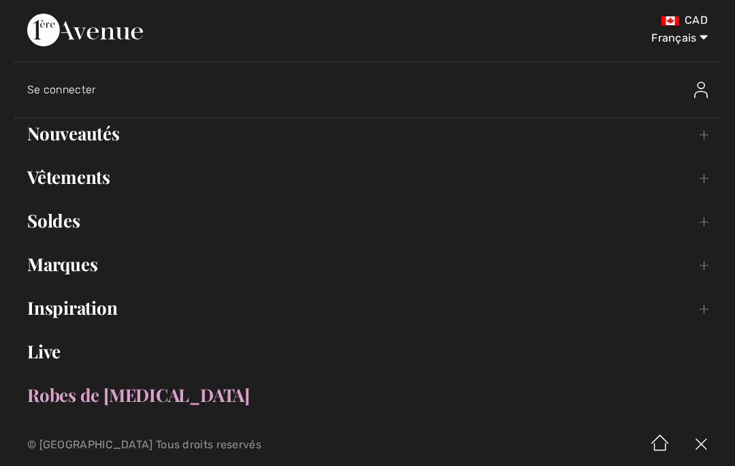
click at [698, 185] on link "Vêtements Toggle submenu" at bounding box center [368, 177] width 708 height 30
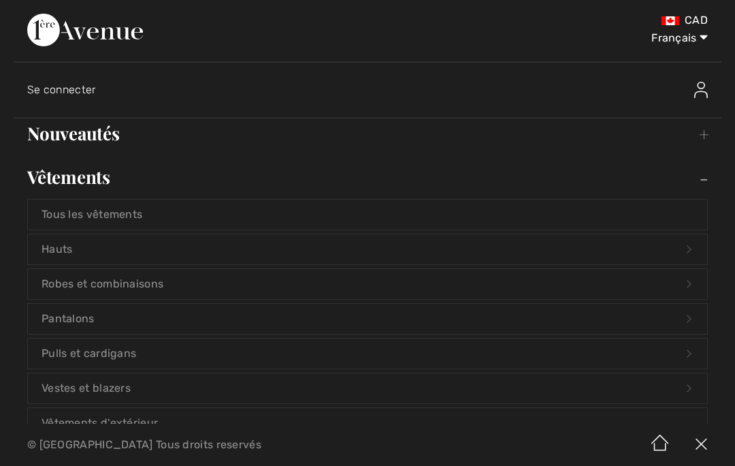
click at [683, 358] on link "Pulls et cardigans Open submenu" at bounding box center [367, 353] width 679 height 30
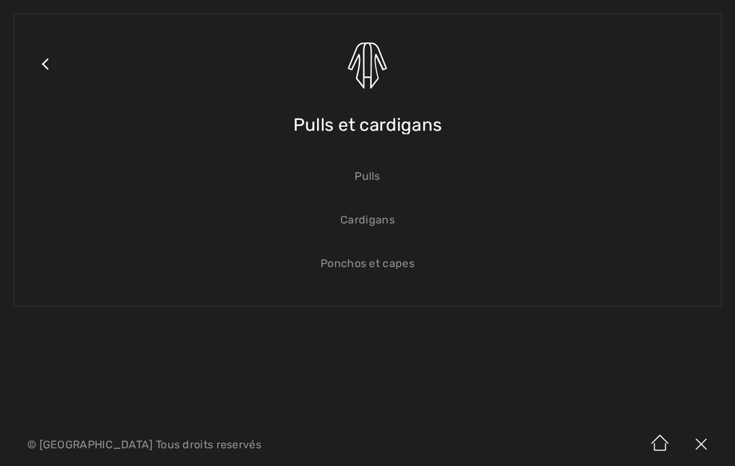
click at [372, 182] on link "Pulls" at bounding box center [367, 176] width 679 height 30
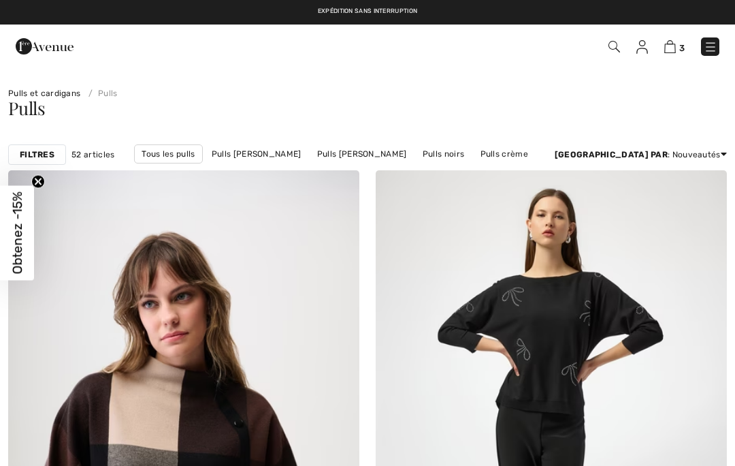
checkbox input "true"
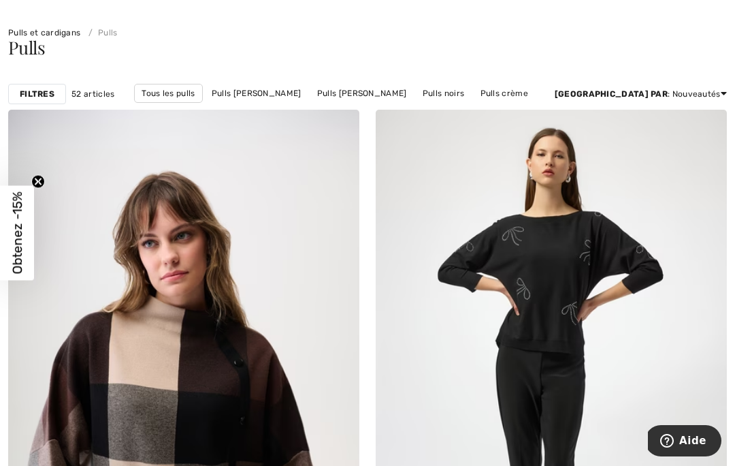
click at [38, 99] on strong "Filtres" at bounding box center [37, 94] width 35 height 12
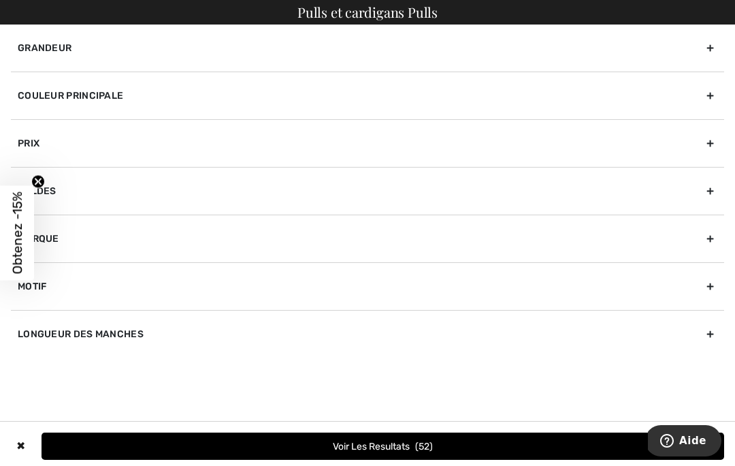
click at [709, 49] on div "Grandeur" at bounding box center [367, 48] width 713 height 47
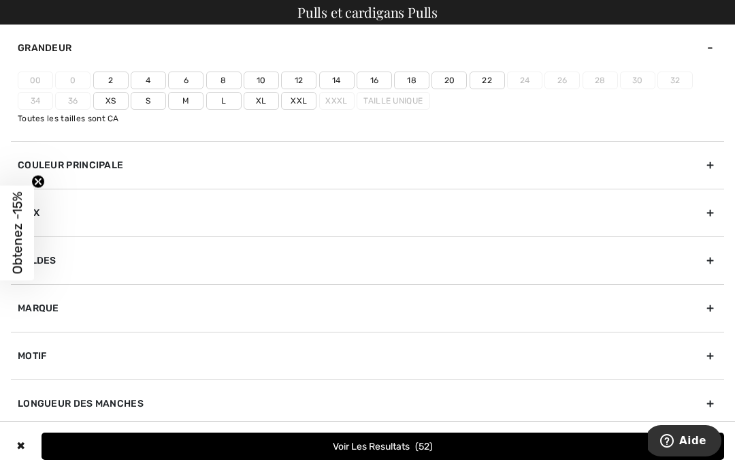
click at [297, 83] on label "12" at bounding box center [298, 80] width 35 height 18
click at [0, 0] on input"] "12" at bounding box center [0, 0] width 0 height 0
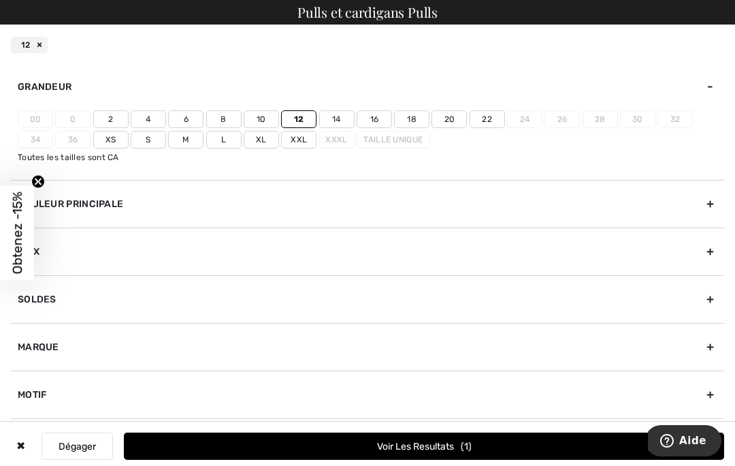
scroll to position [3, 0]
click at [42, 181] on circle "Close teaser" at bounding box center [38, 181] width 13 height 13
click at [295, 116] on label "12" at bounding box center [298, 119] width 35 height 18
click at [0, 0] on input"] "12" at bounding box center [0, 0] width 0 height 0
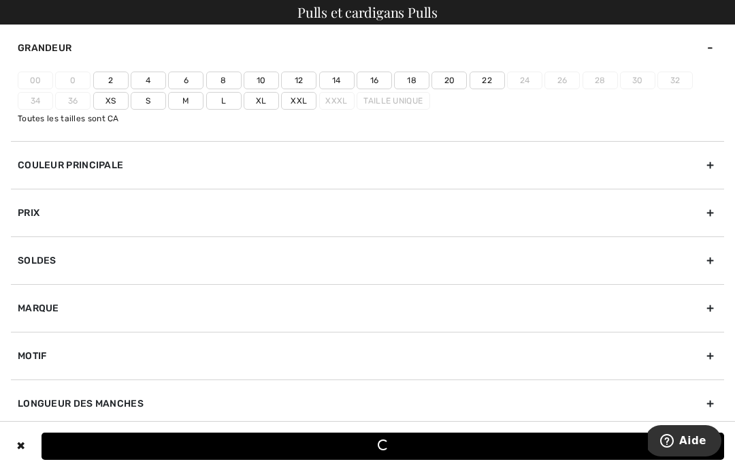
scroll to position [0, 0]
click at [408, 442] on button "Voir les resultats 52" at bounding box center [383, 445] width 683 height 27
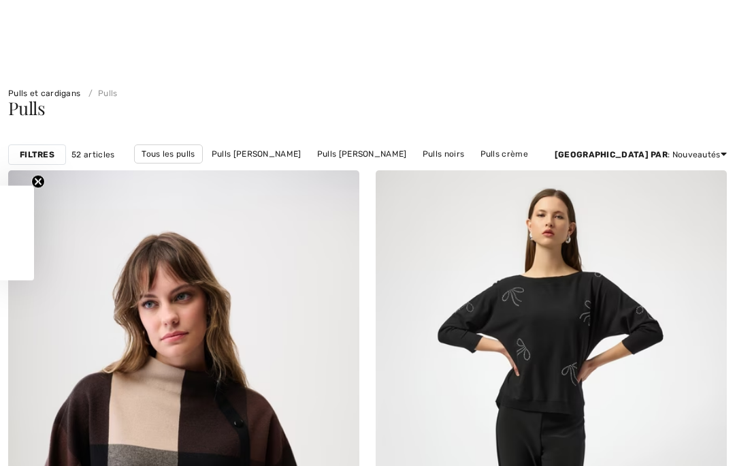
scroll to position [214, 0]
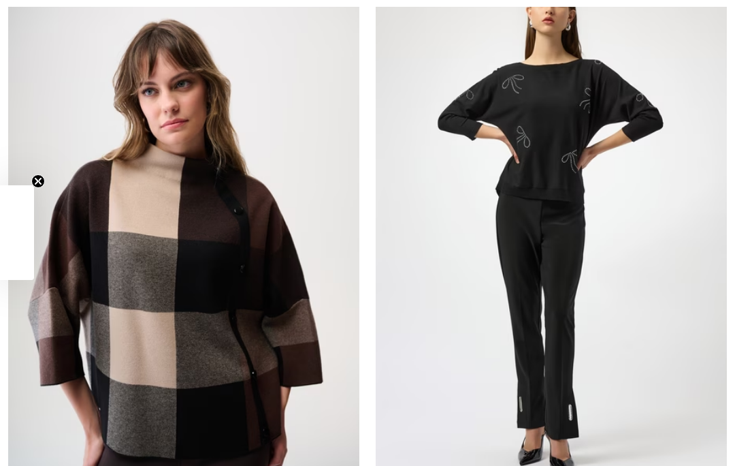
checkbox input "true"
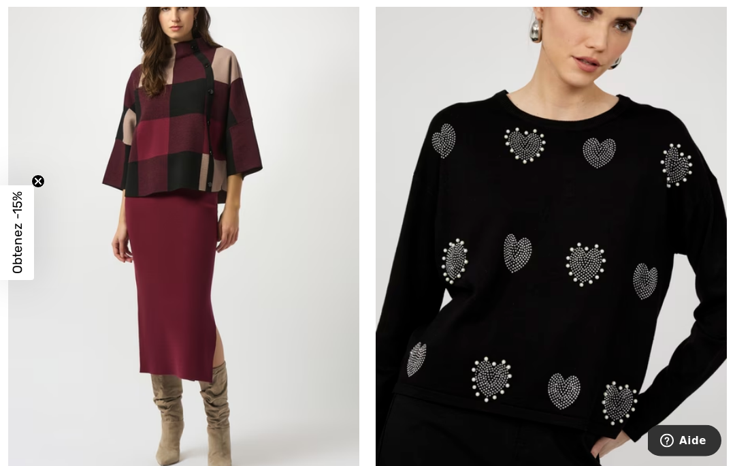
scroll to position [7605, 0]
click at [342, 458] on img at bounding box center [339, 464] width 12 height 12
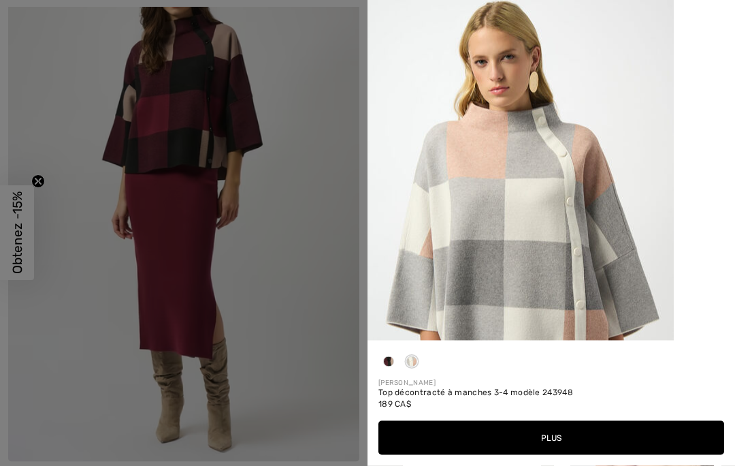
scroll to position [7629, 0]
click at [620, 455] on button "Plus" at bounding box center [551, 438] width 346 height 34
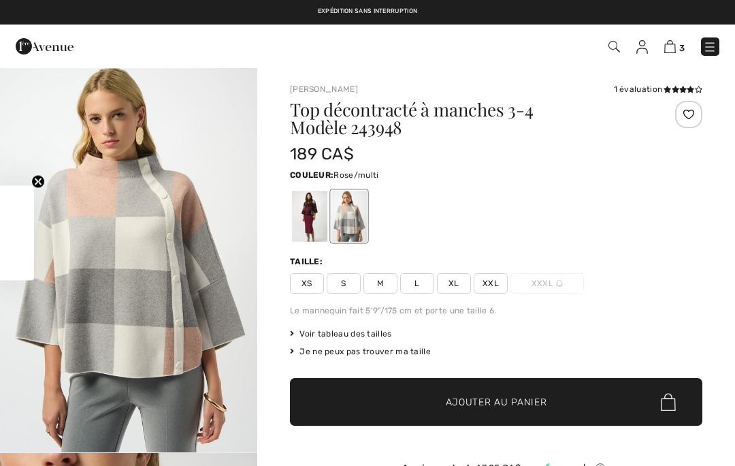
scroll to position [152, 0]
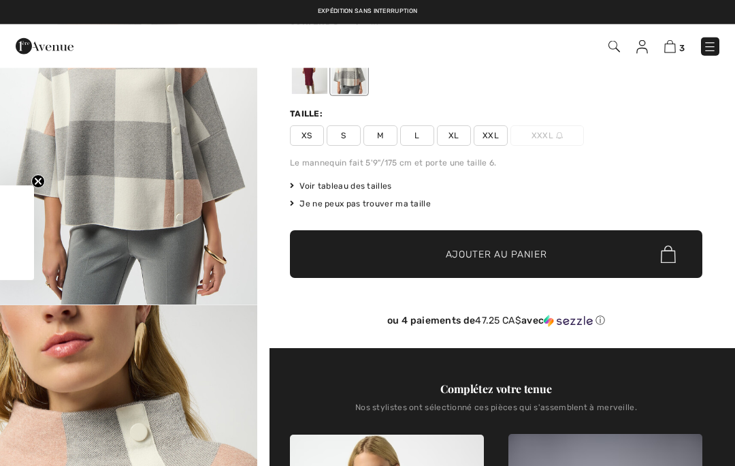
checkbox input "true"
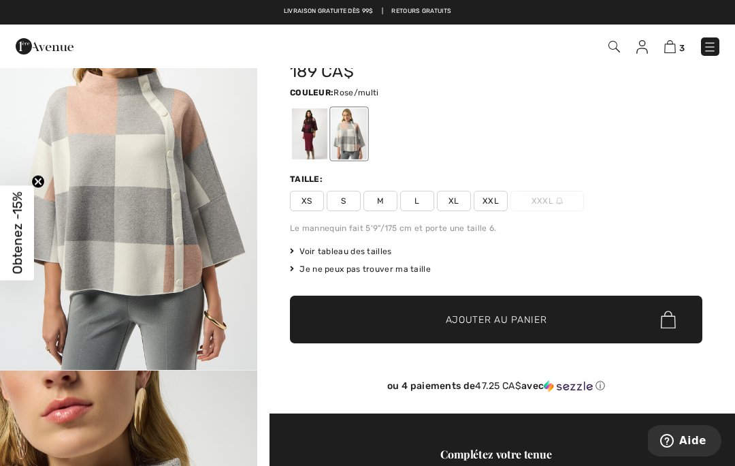
scroll to position [0, 0]
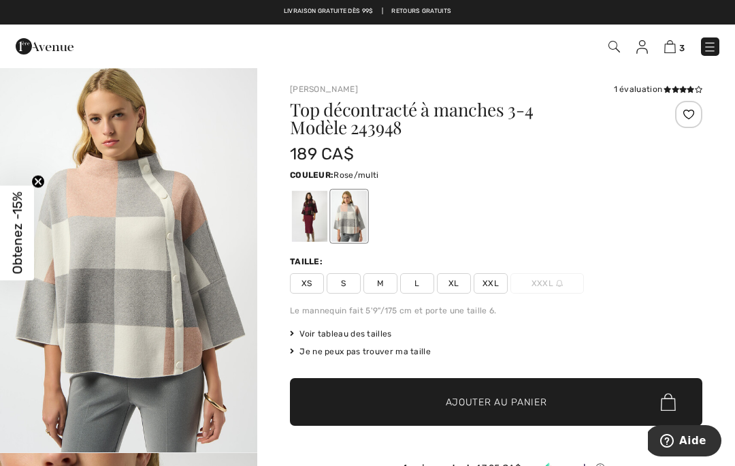
click at [689, 285] on div "XS S M L XL XXL XXXL" at bounding box center [496, 283] width 413 height 20
click at [306, 215] on div at bounding box center [309, 216] width 35 height 51
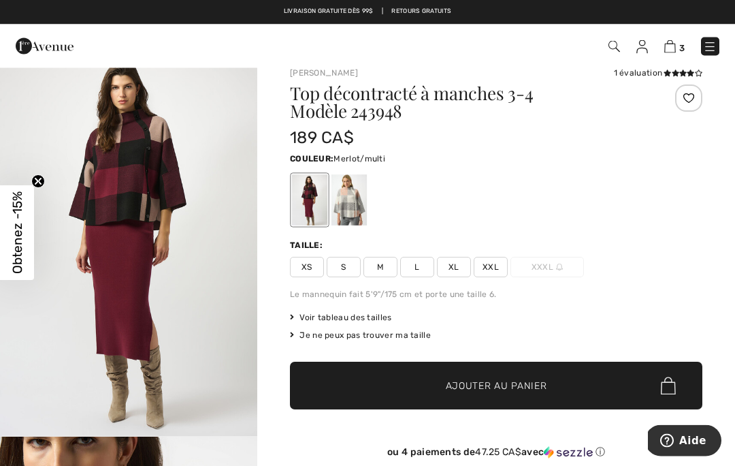
scroll to position [1, 0]
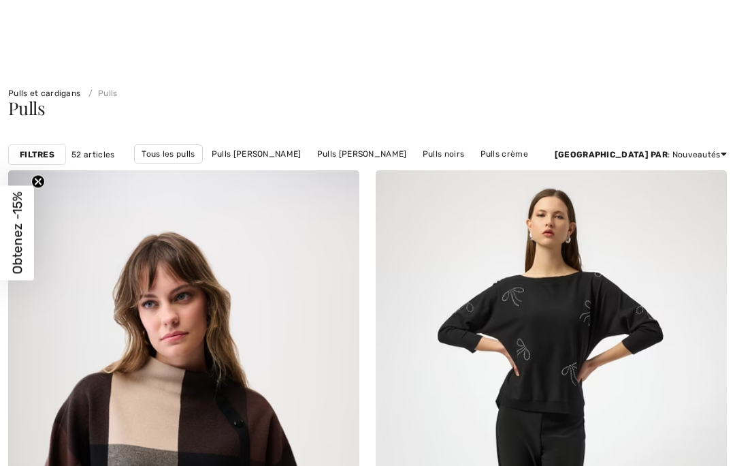
checkbox input "true"
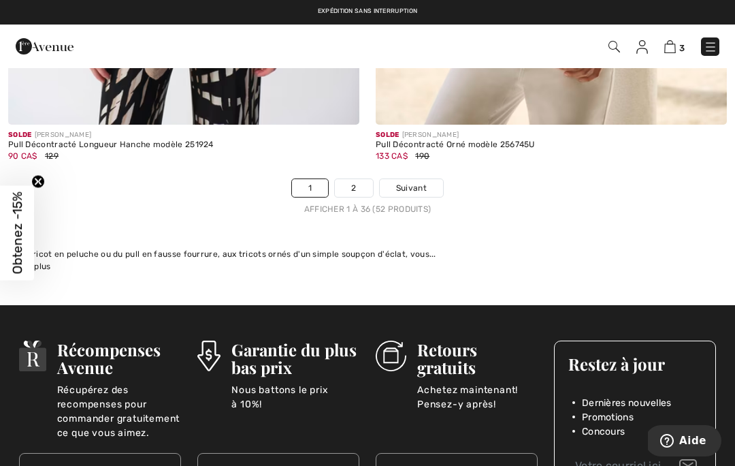
scroll to position [10935, 0]
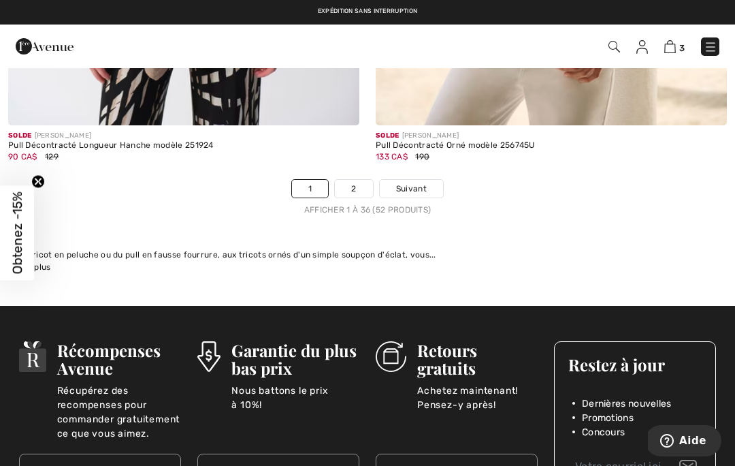
click at [351, 182] on link "2" at bounding box center [353, 189] width 37 height 18
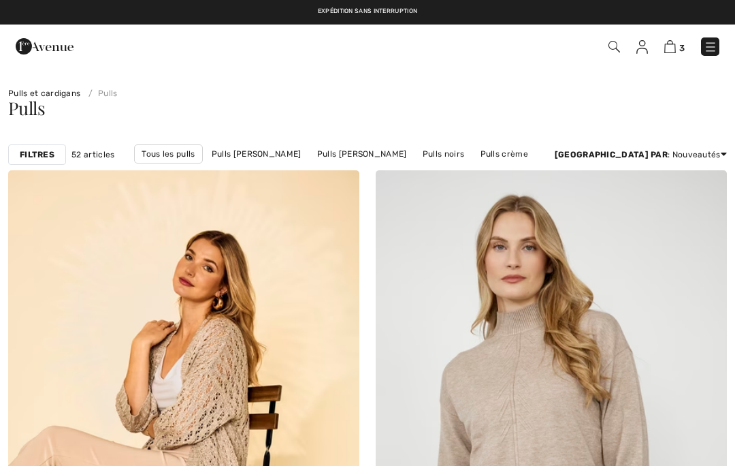
checkbox input "true"
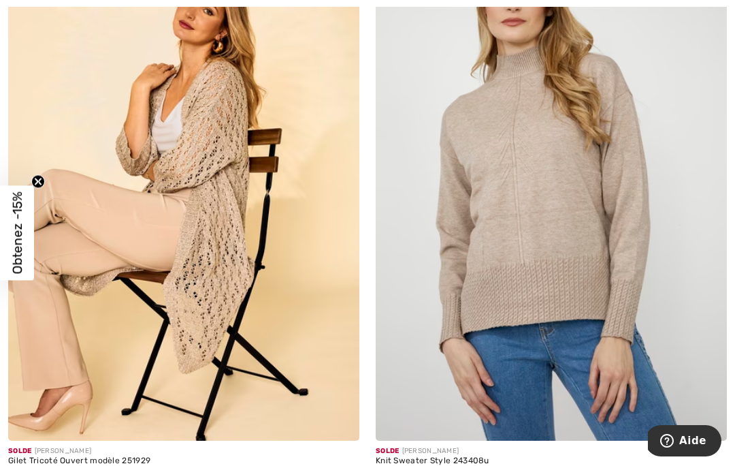
scroll to position [256, 0]
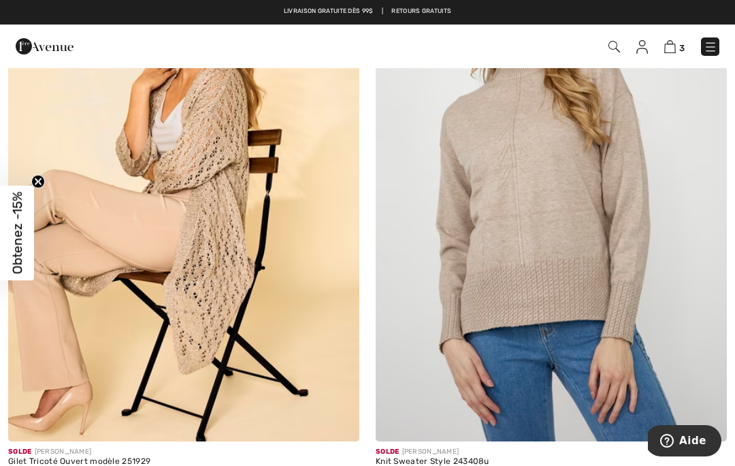
click at [707, 424] on img at bounding box center [706, 421] width 12 height 12
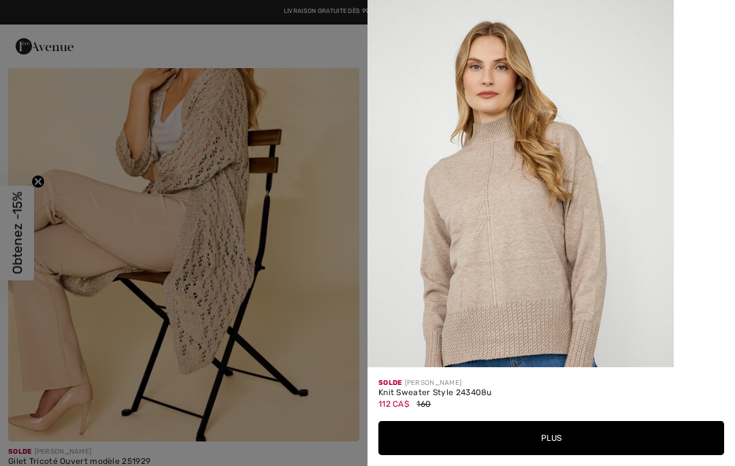
click at [639, 455] on button "Plus" at bounding box center [551, 438] width 346 height 34
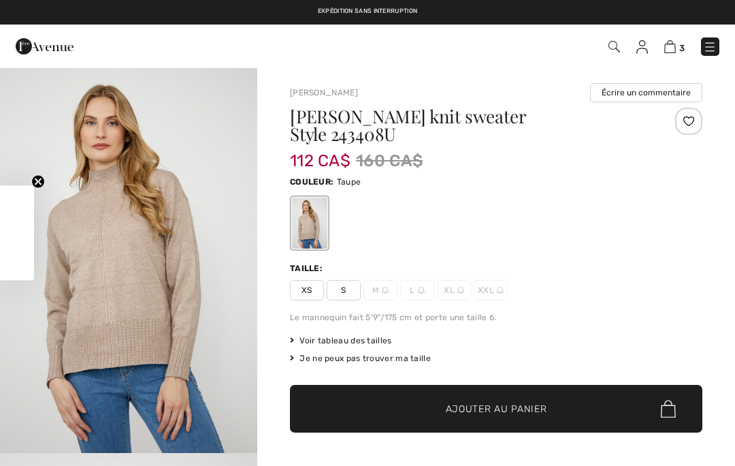
checkbox input "true"
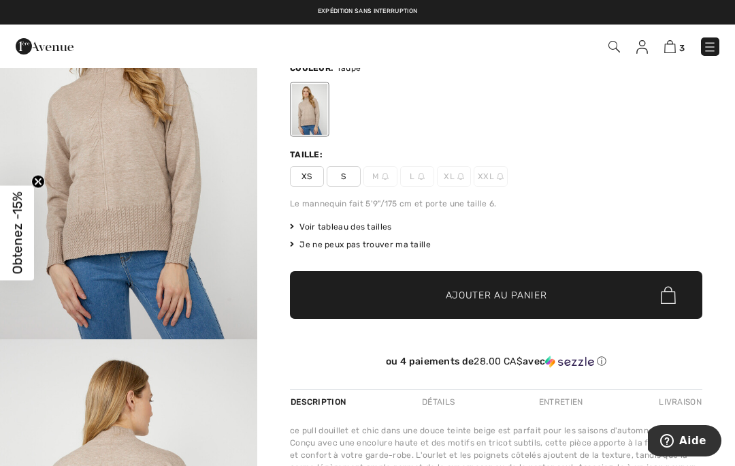
scroll to position [101, 0]
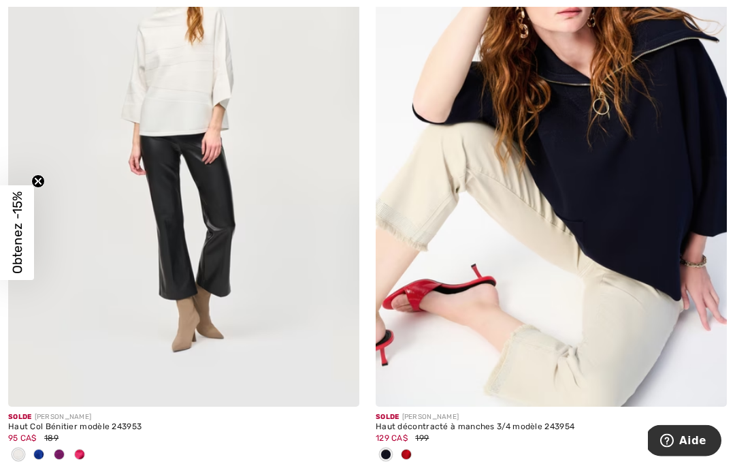
scroll to position [875, 0]
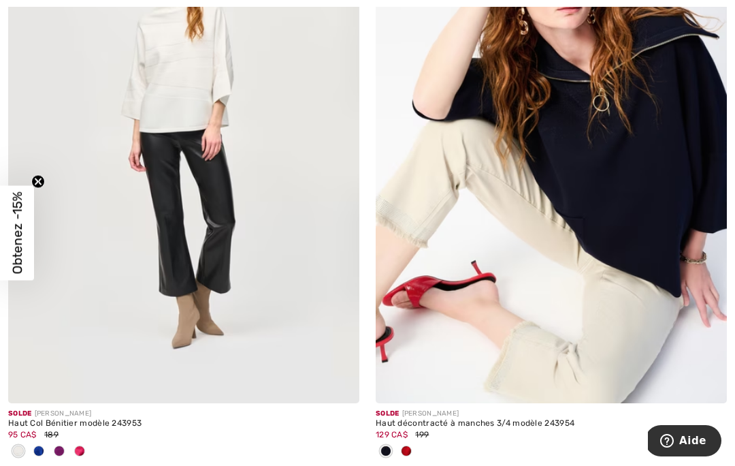
click at [670, 370] on img at bounding box center [551, 139] width 351 height 527
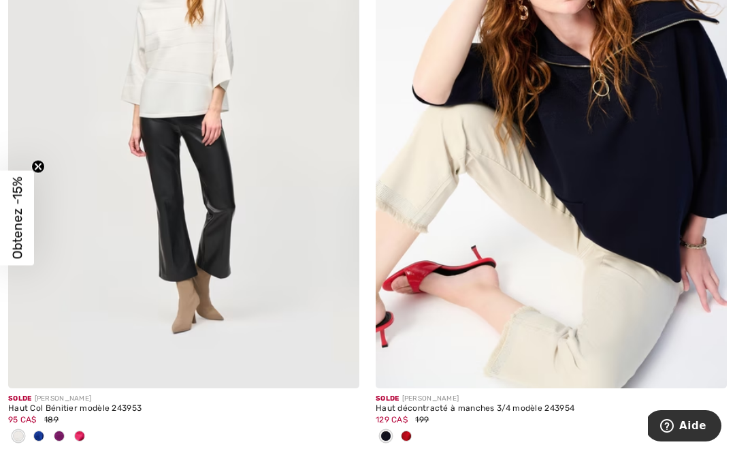
click at [700, 369] on span at bounding box center [706, 382] width 27 height 27
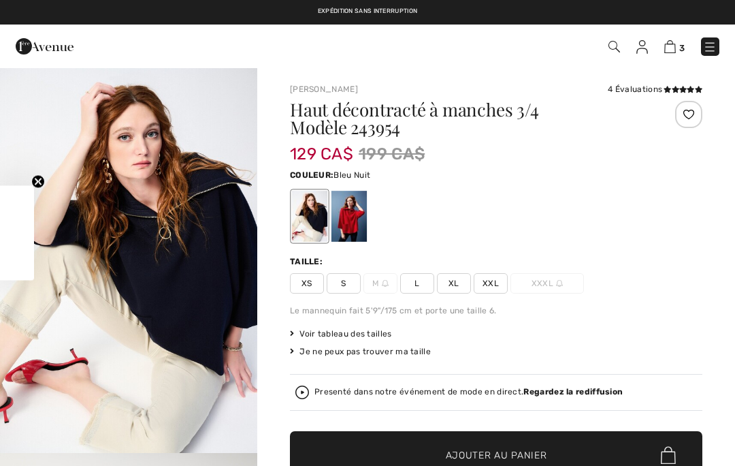
checkbox input "true"
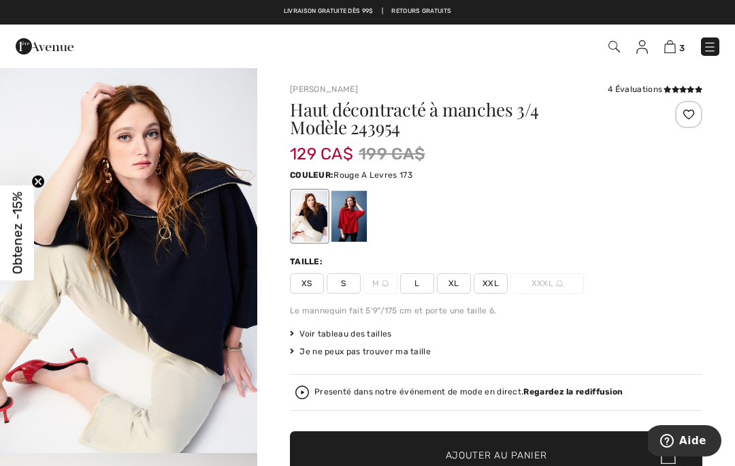
click at [346, 222] on div at bounding box center [349, 216] width 35 height 51
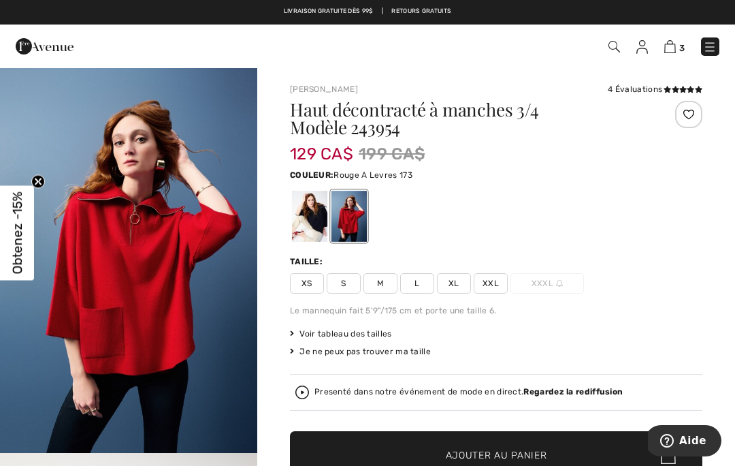
click at [679, 378] on div "Presenté dans notre événement de mode en direct. Regardez la rediffusion" at bounding box center [496, 392] width 413 height 37
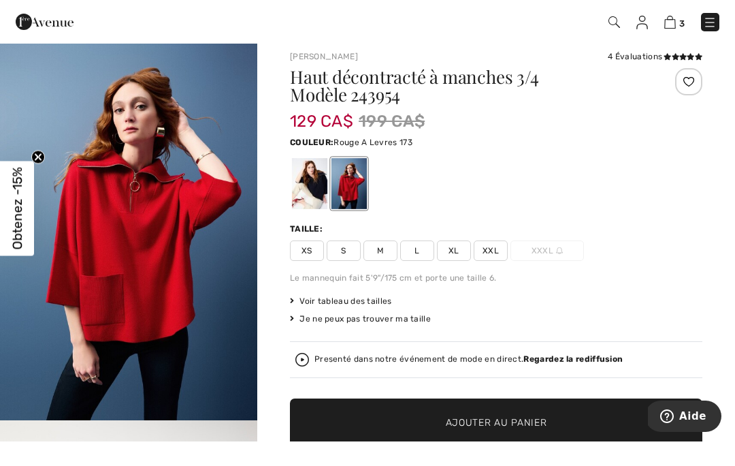
scroll to position [33, 0]
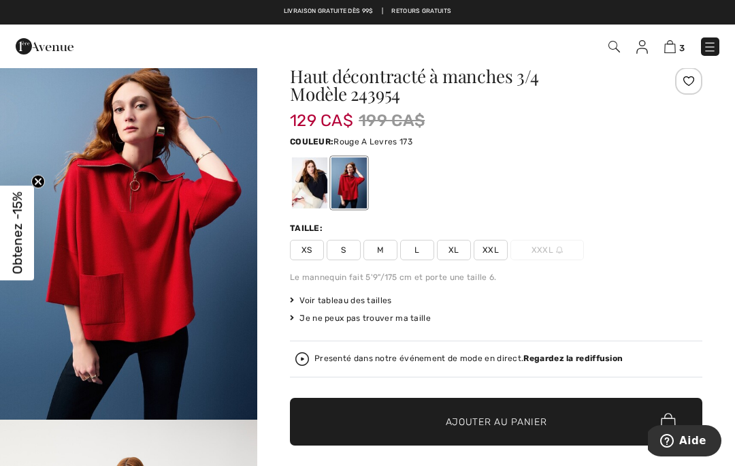
click at [310, 194] on div at bounding box center [309, 182] width 35 height 51
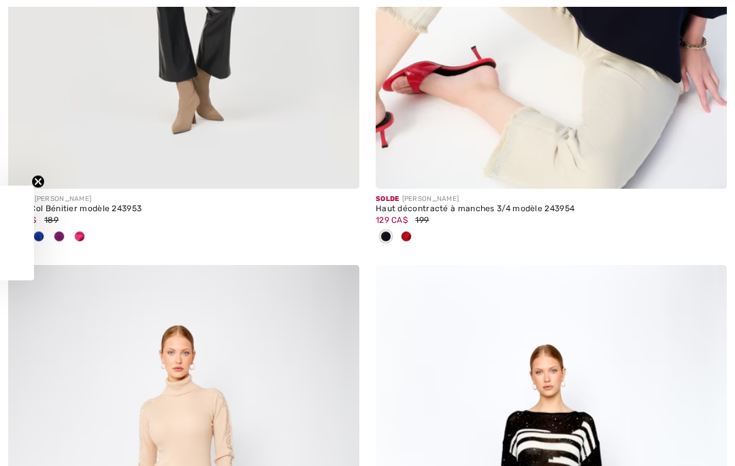
checkbox input "true"
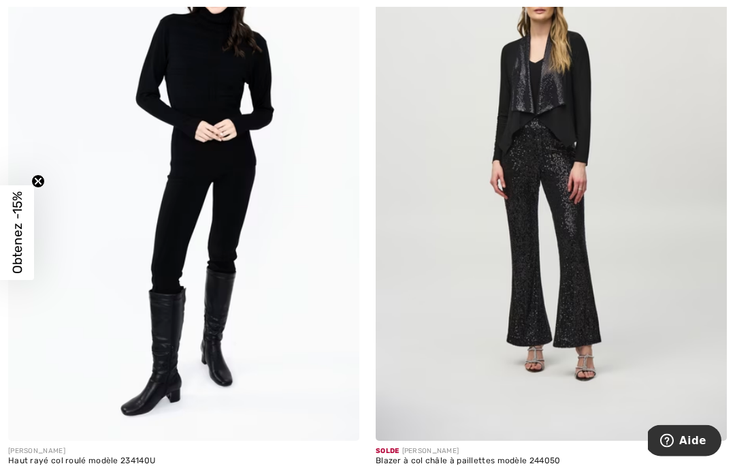
scroll to position [2020, 0]
click at [338, 430] on span at bounding box center [338, 419] width 27 height 27
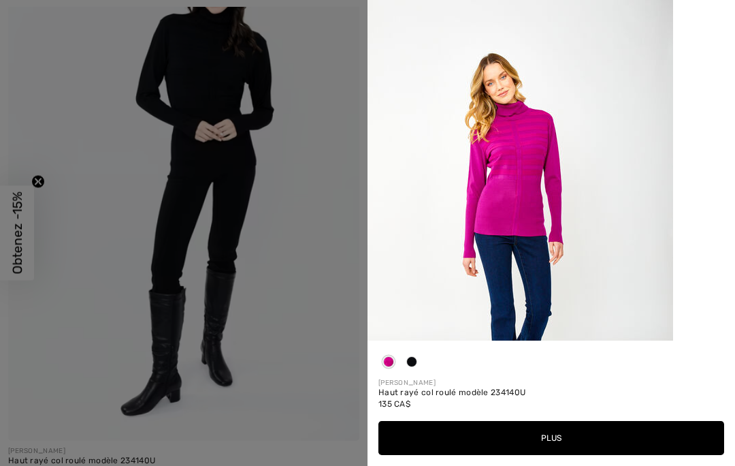
click at [323, 465] on div at bounding box center [367, 233] width 735 height 466
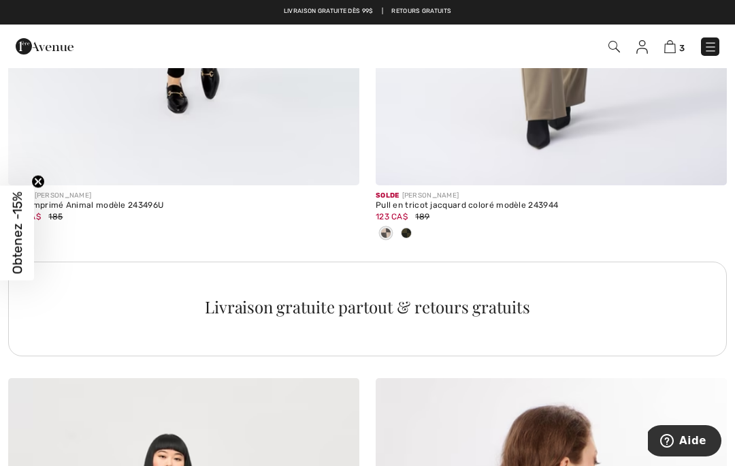
scroll to position [3429, 0]
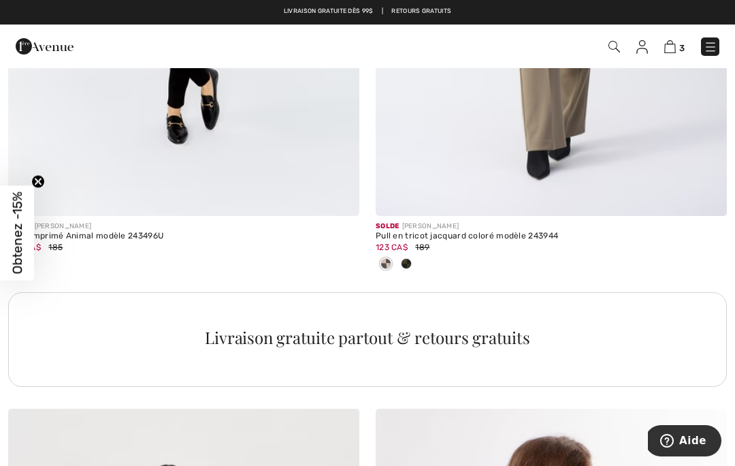
click at [664, 59] on div "3 Commander" at bounding box center [518, 47] width 423 height 28
click at [666, 59] on div "3 Commander" at bounding box center [518, 47] width 423 height 28
click at [664, 52] on link "3" at bounding box center [674, 46] width 20 height 16
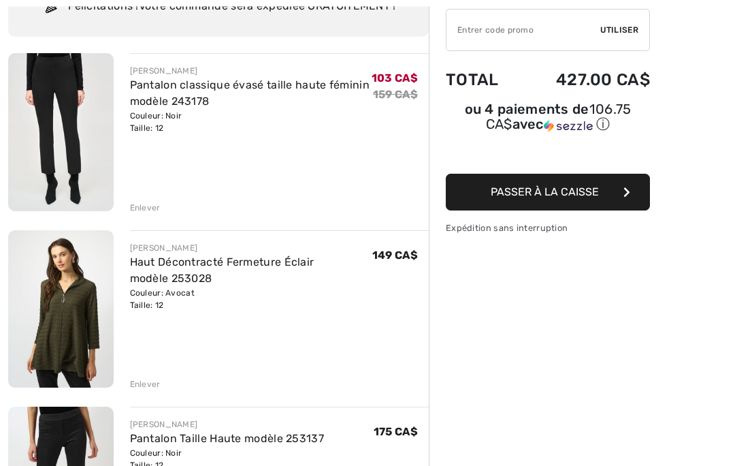
scroll to position [125, 0]
click at [237, 91] on link "Pantalon classique évasé taille haute féminin modèle 243178" at bounding box center [250, 92] width 240 height 29
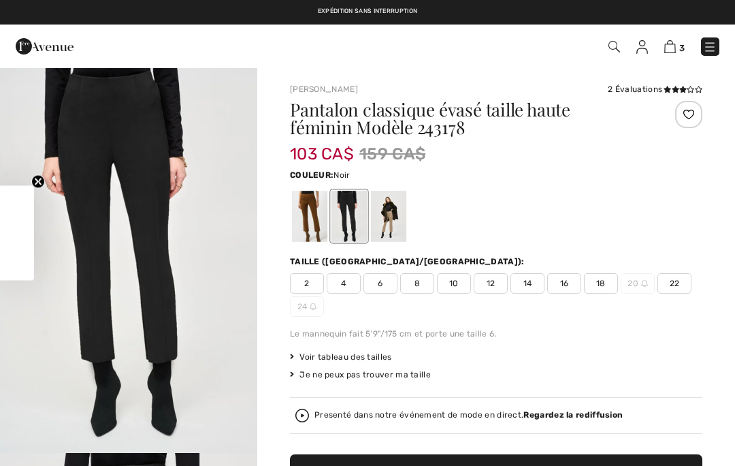
checkbox input "true"
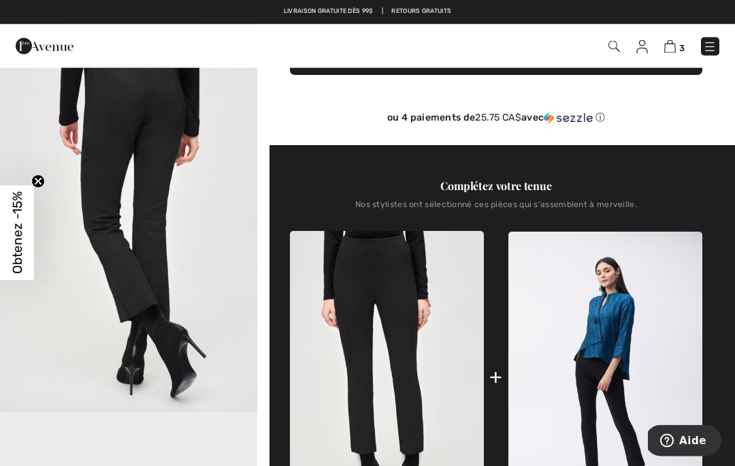
scroll to position [427, 0]
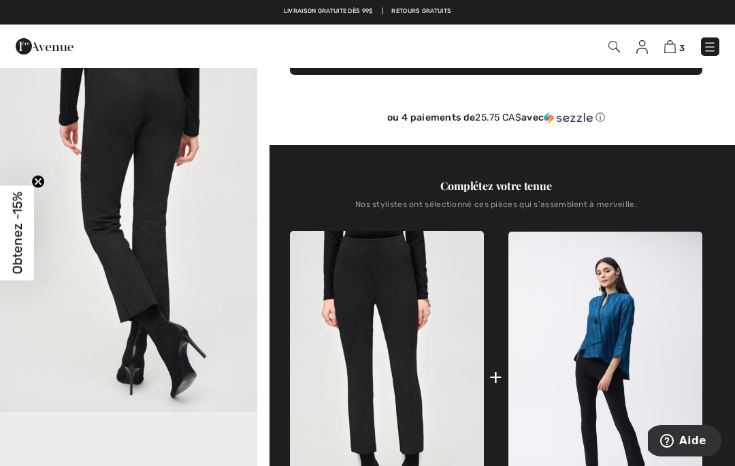
click at [667, 51] on img at bounding box center [670, 46] width 12 height 13
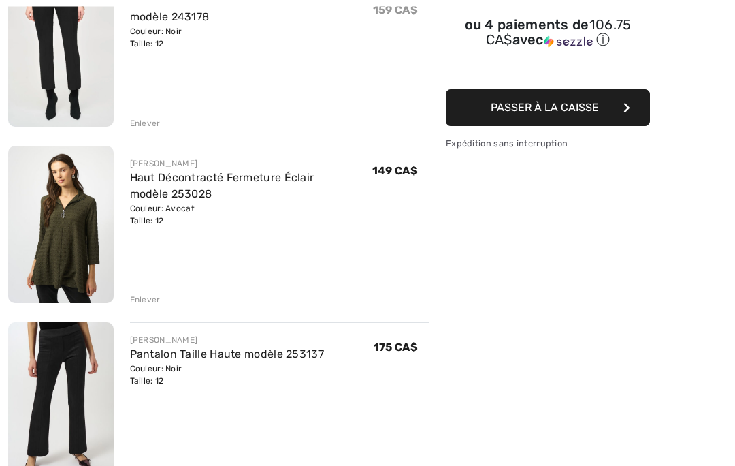
scroll to position [210, 0]
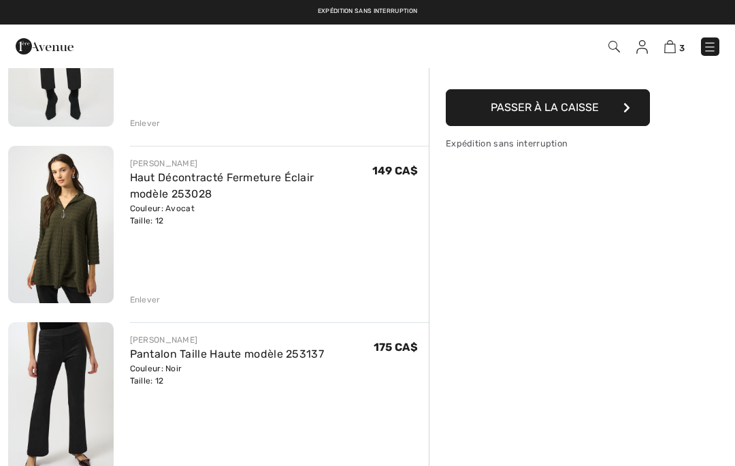
click at [291, 357] on link "Pantalon Taille Haute modèle 253137" at bounding box center [227, 353] width 195 height 13
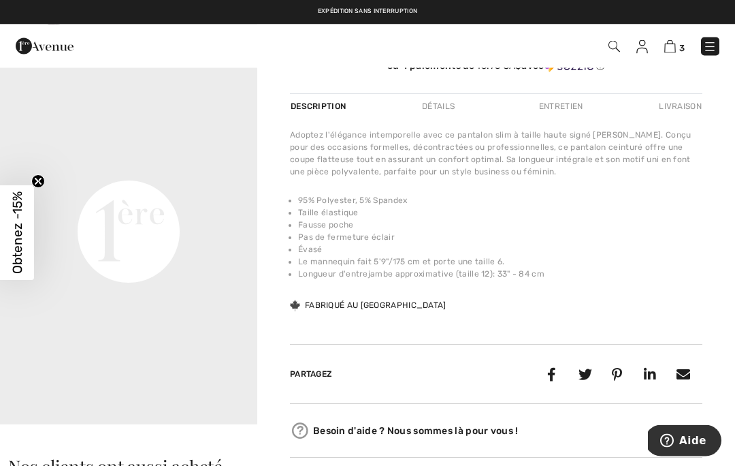
scroll to position [415, 0]
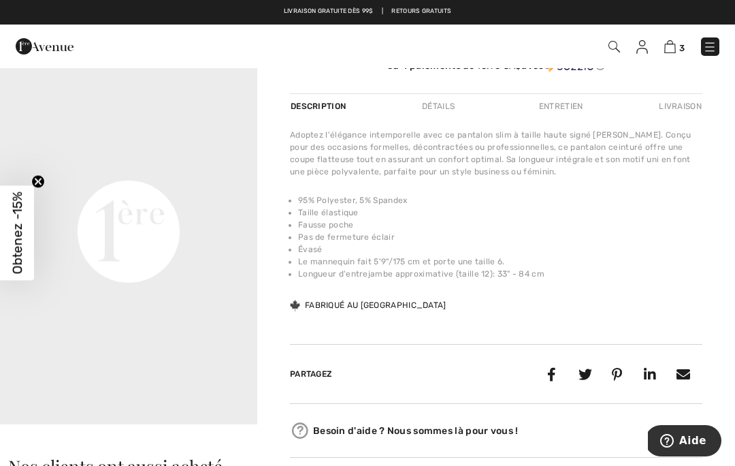
click at [668, 60] on div "3 Commander" at bounding box center [518, 47] width 423 height 28
click at [669, 49] on img at bounding box center [670, 46] width 12 height 13
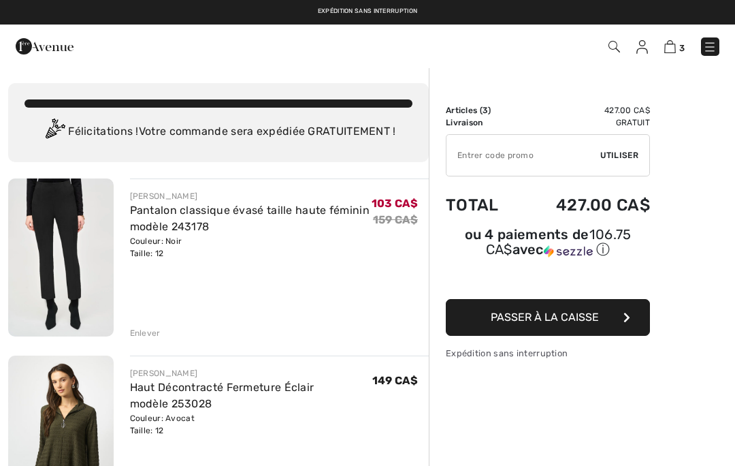
click at [318, 214] on link "Pantalon classique évasé taille haute féminin modèle 243178" at bounding box center [250, 218] width 240 height 29
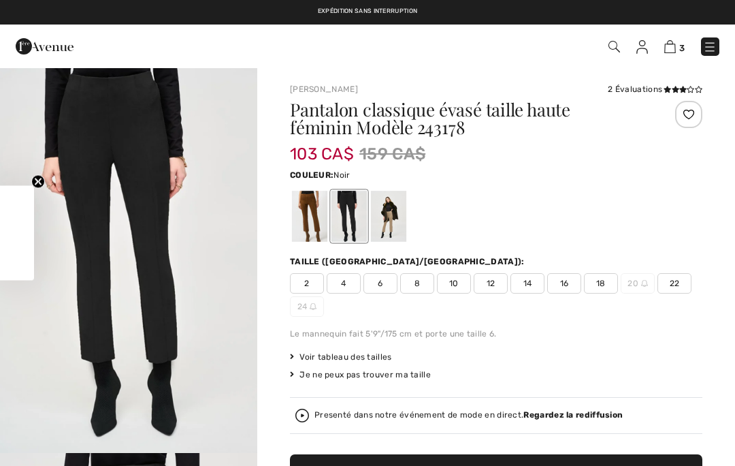
checkbox input "true"
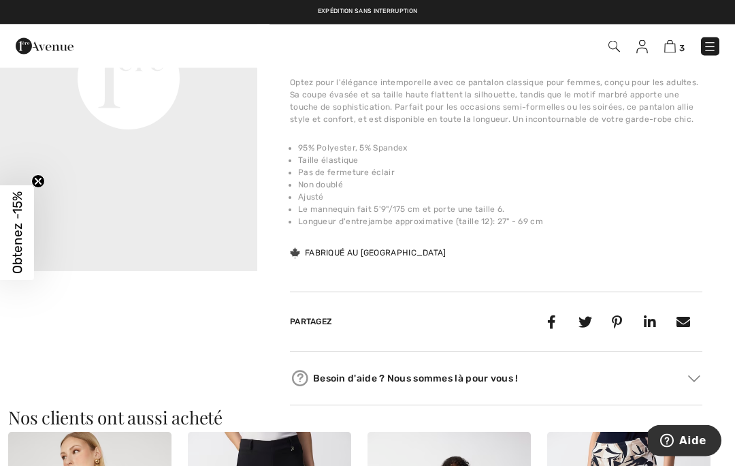
scroll to position [954, 0]
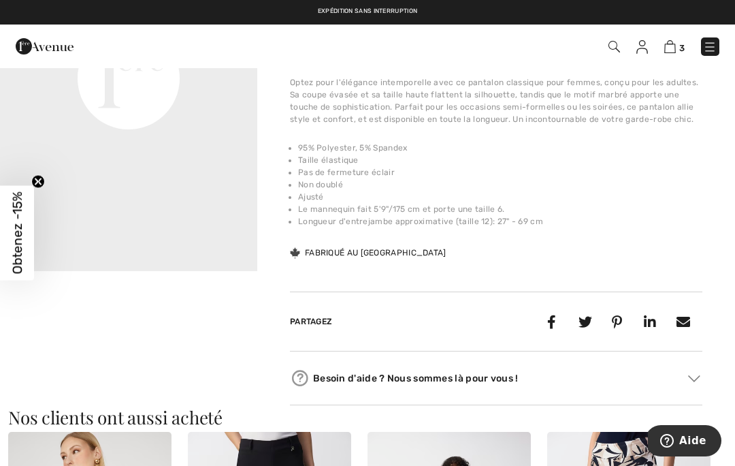
click at [690, 379] on img at bounding box center [694, 378] width 12 height 7
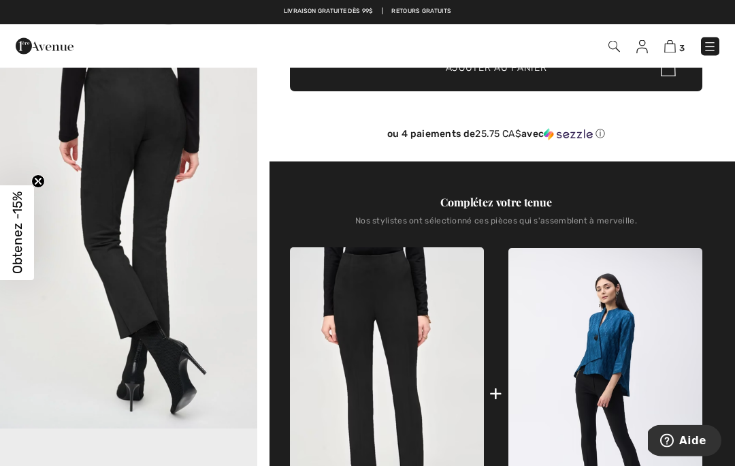
scroll to position [403, 0]
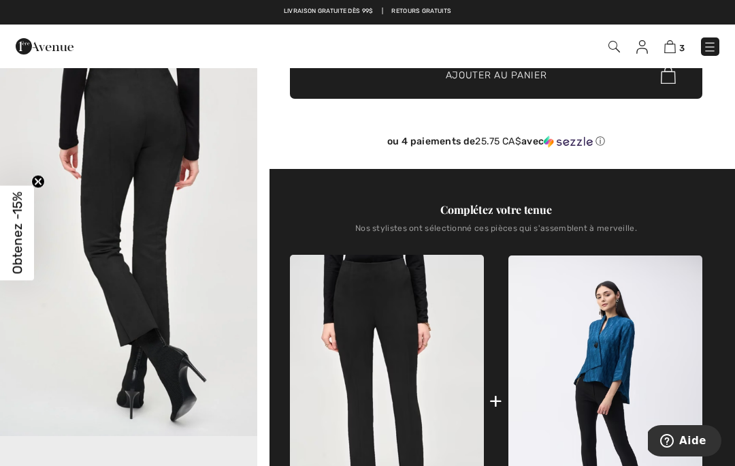
click at [673, 52] on img at bounding box center [670, 46] width 12 height 13
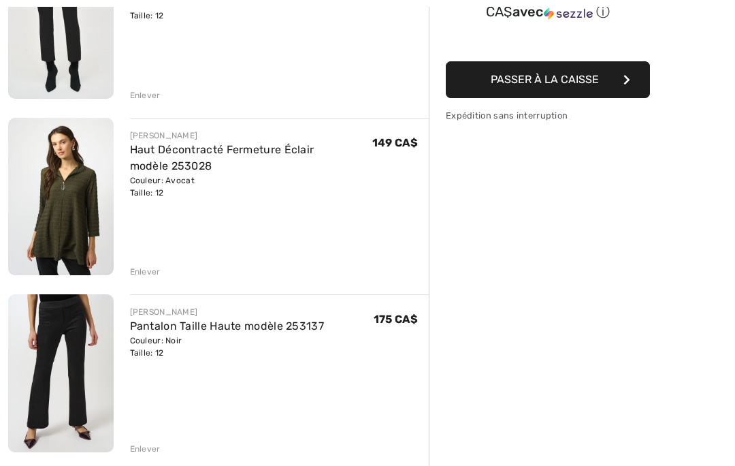
scroll to position [250, 0]
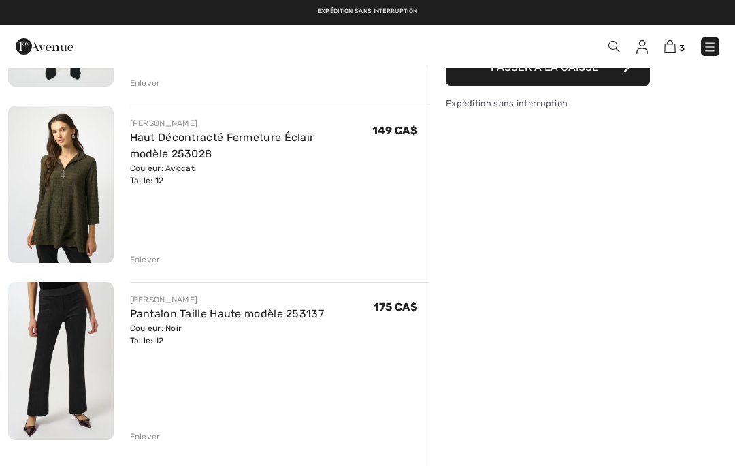
click at [296, 318] on link "Pantalon Taille Haute modèle 253137" at bounding box center [227, 313] width 195 height 13
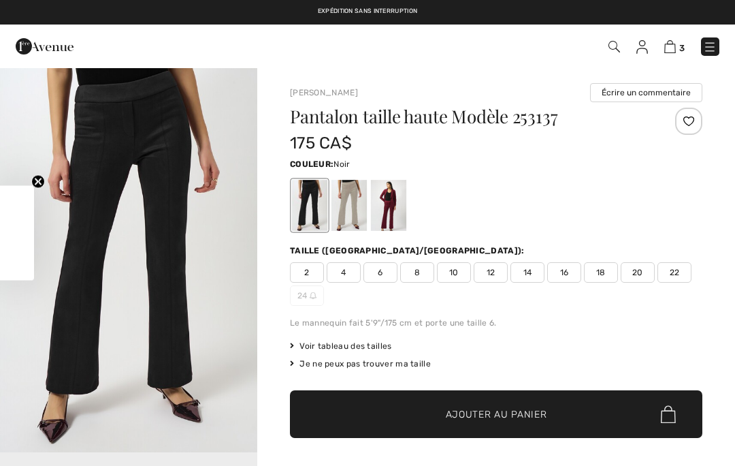
checkbox input "true"
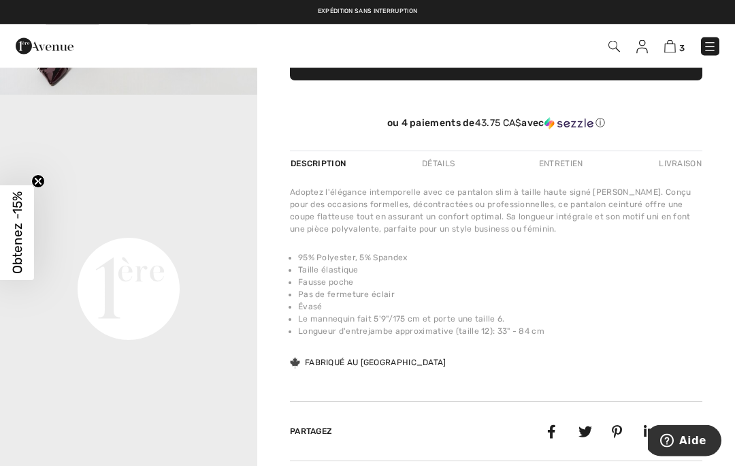
scroll to position [357, 0]
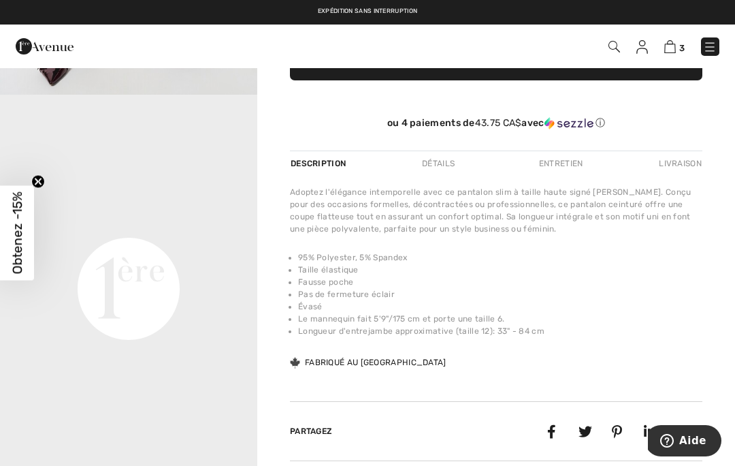
click at [666, 49] on img at bounding box center [670, 46] width 12 height 13
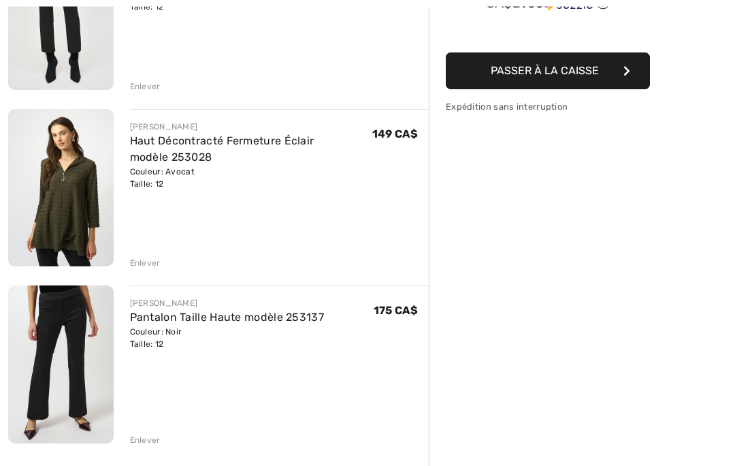
scroll to position [247, 0]
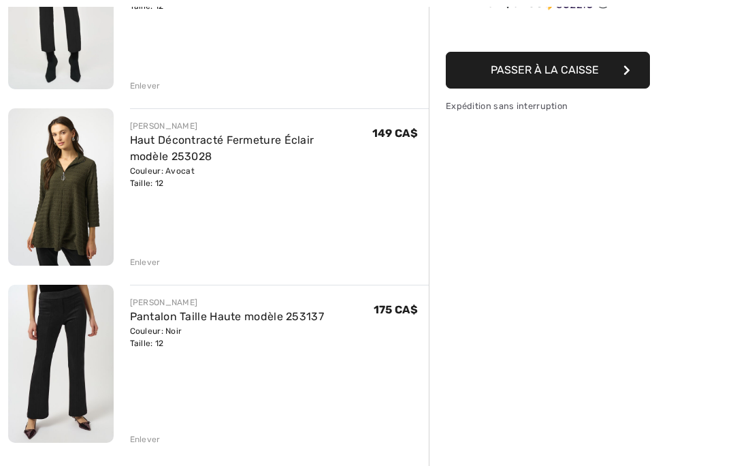
click at [148, 436] on div "Enlever" at bounding box center [145, 439] width 31 height 12
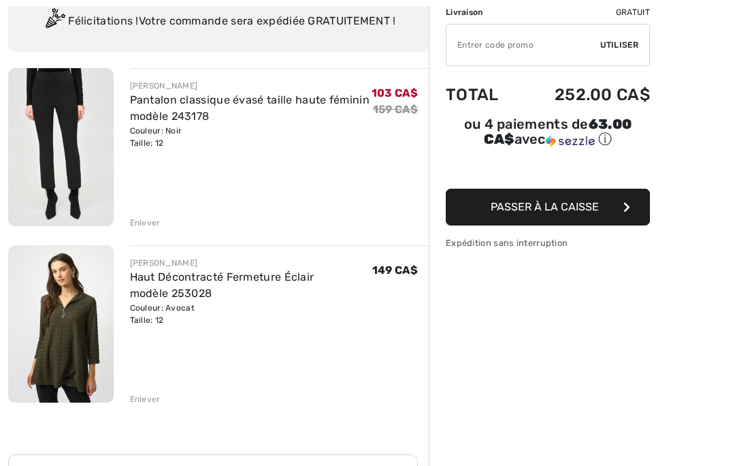
scroll to position [110, 0]
click at [315, 276] on link "Haut Décontracté Fermeture Éclair modèle 253028" at bounding box center [222, 284] width 184 height 29
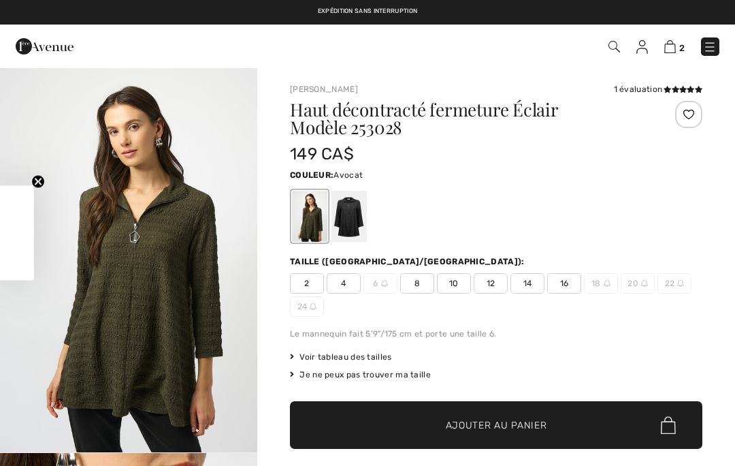
checkbox input "true"
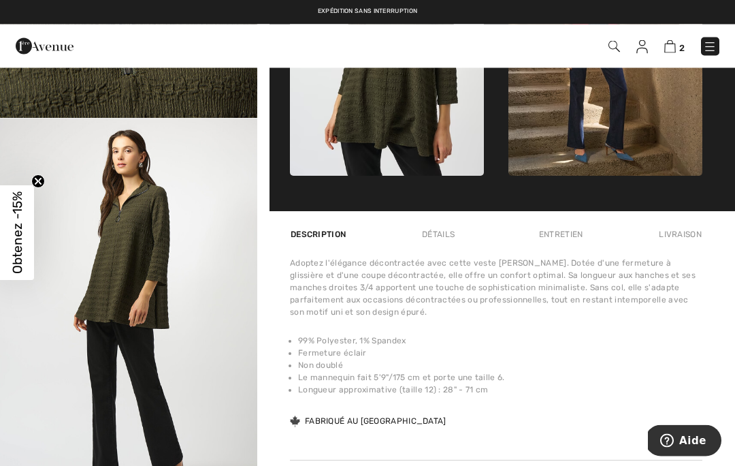
scroll to position [720, 0]
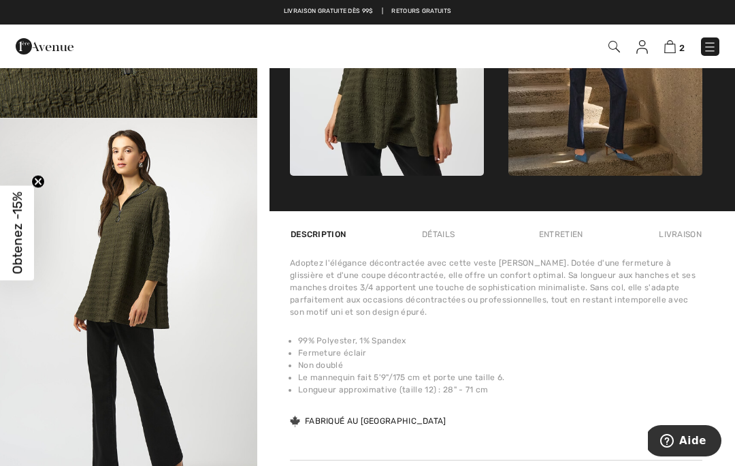
click at [673, 51] on img at bounding box center [670, 46] width 12 height 13
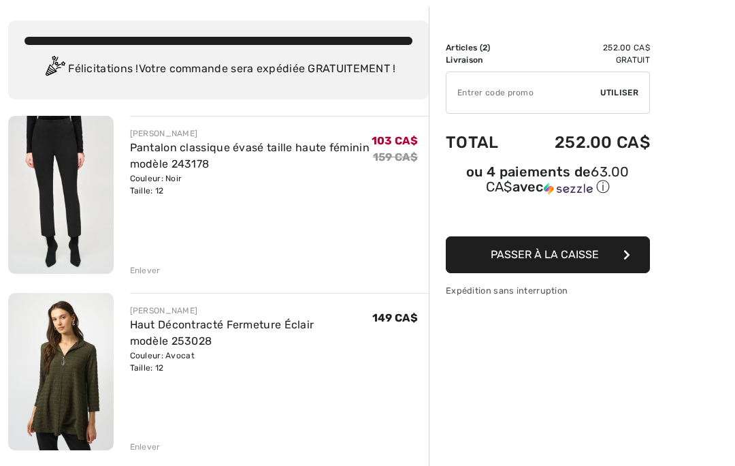
scroll to position [63, 0]
